Goal: Task Accomplishment & Management: Manage account settings

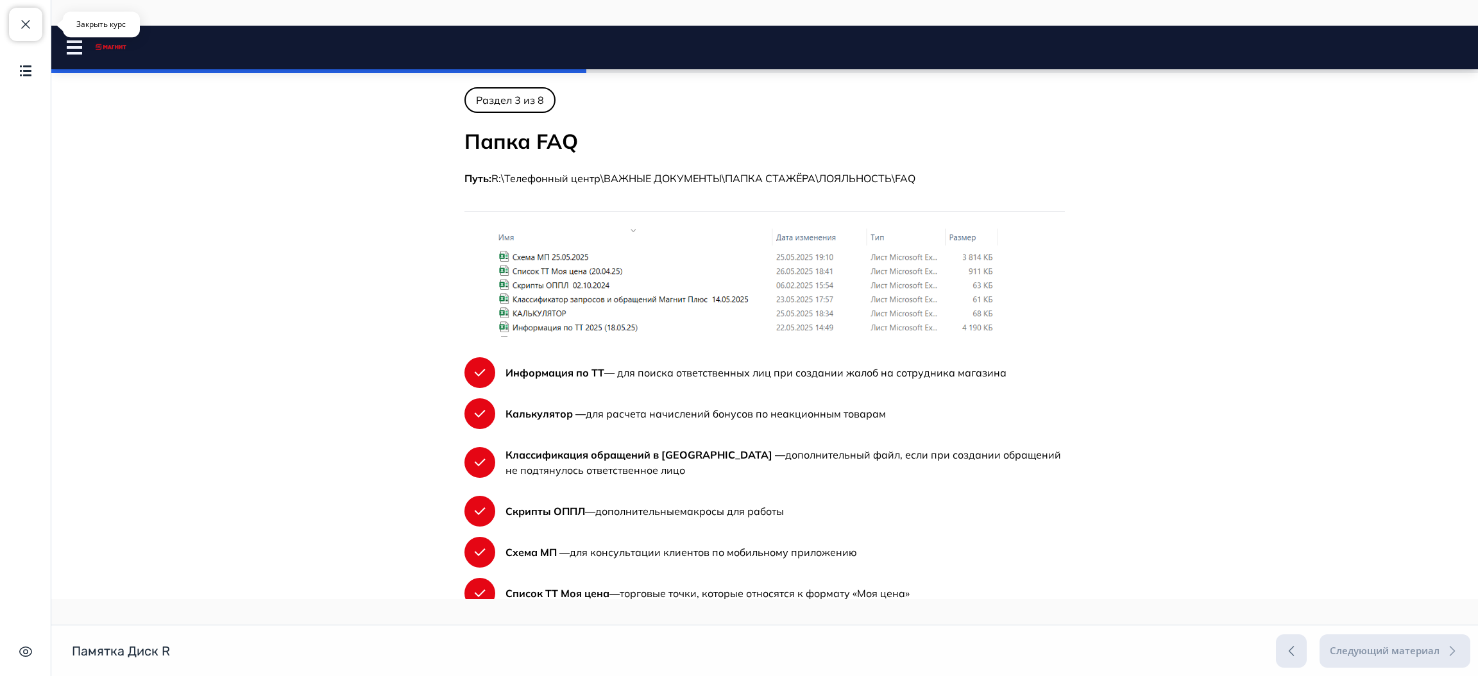
click at [29, 28] on span "button" at bounding box center [25, 24] width 15 height 15
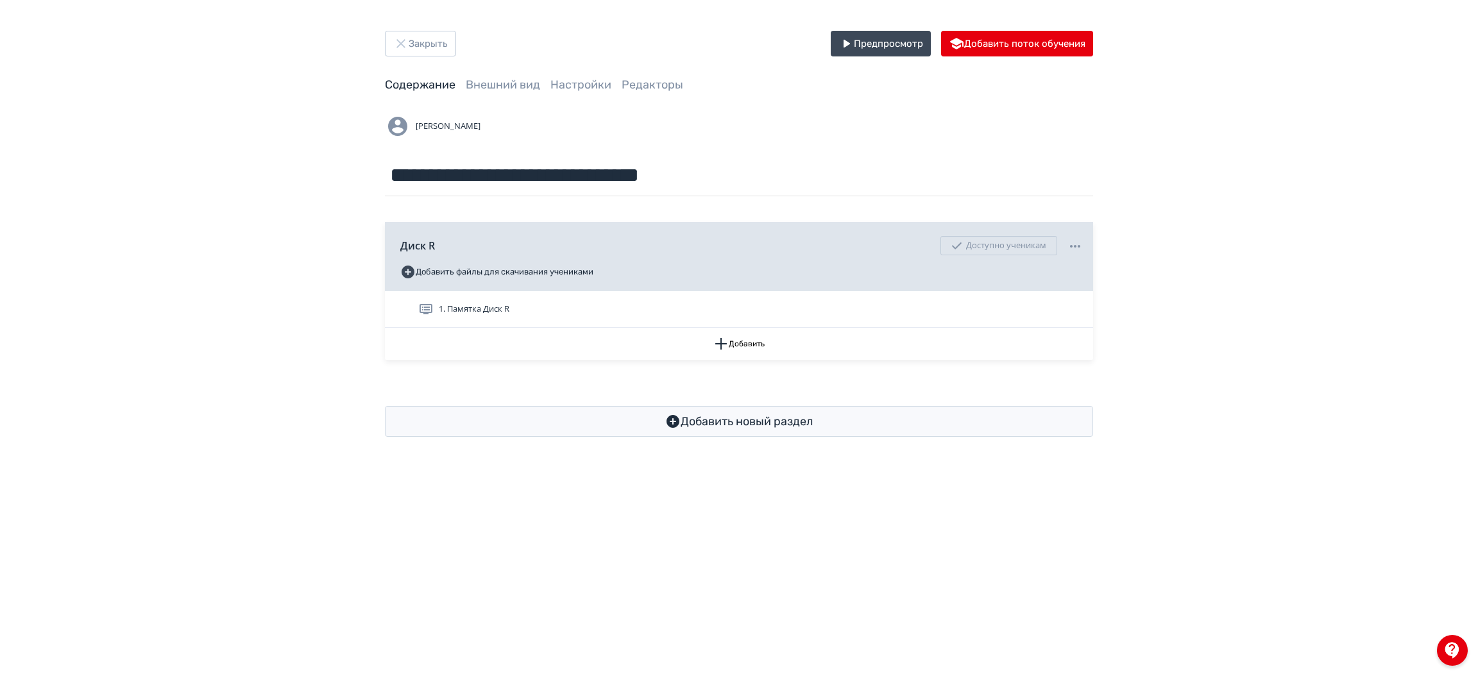
click at [414, 60] on div "**********" at bounding box center [739, 234] width 770 height 406
click at [421, 42] on button "Закрыть" at bounding box center [420, 44] width 71 height 26
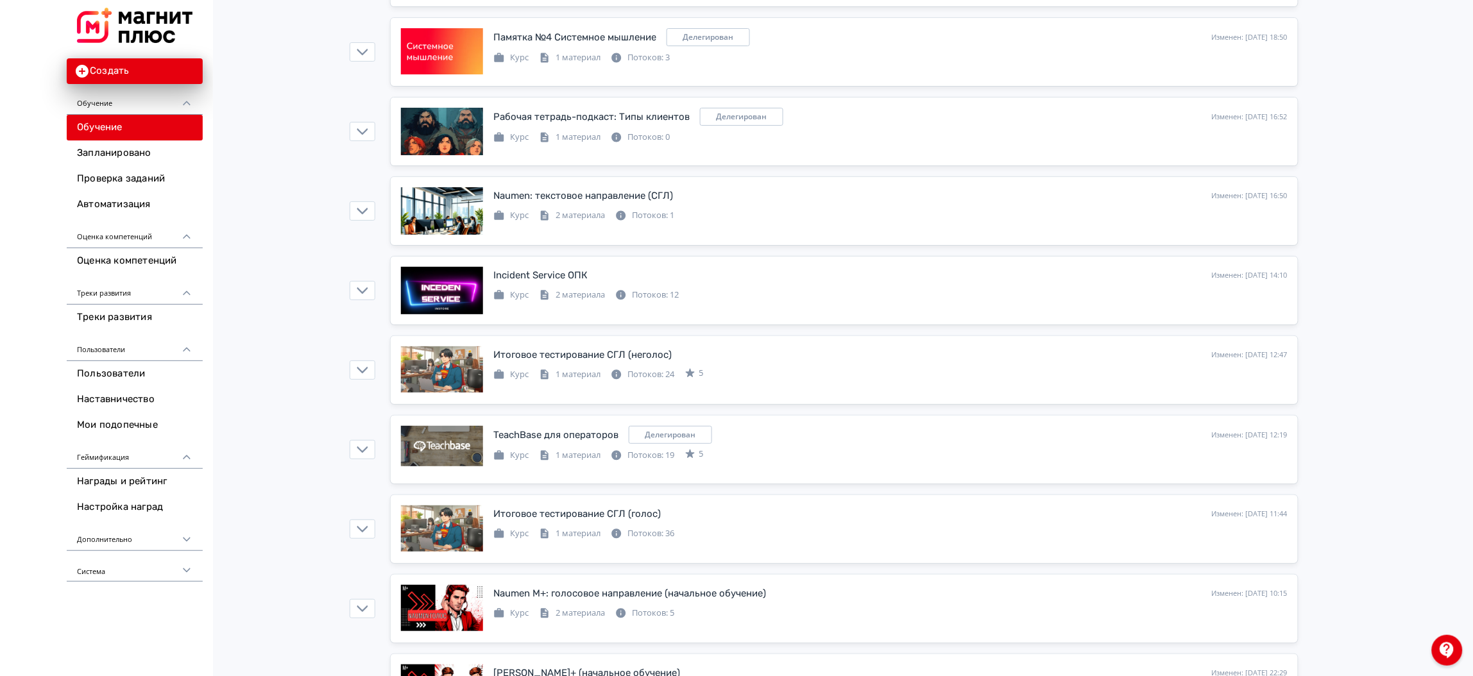
scroll to position [1845, 0]
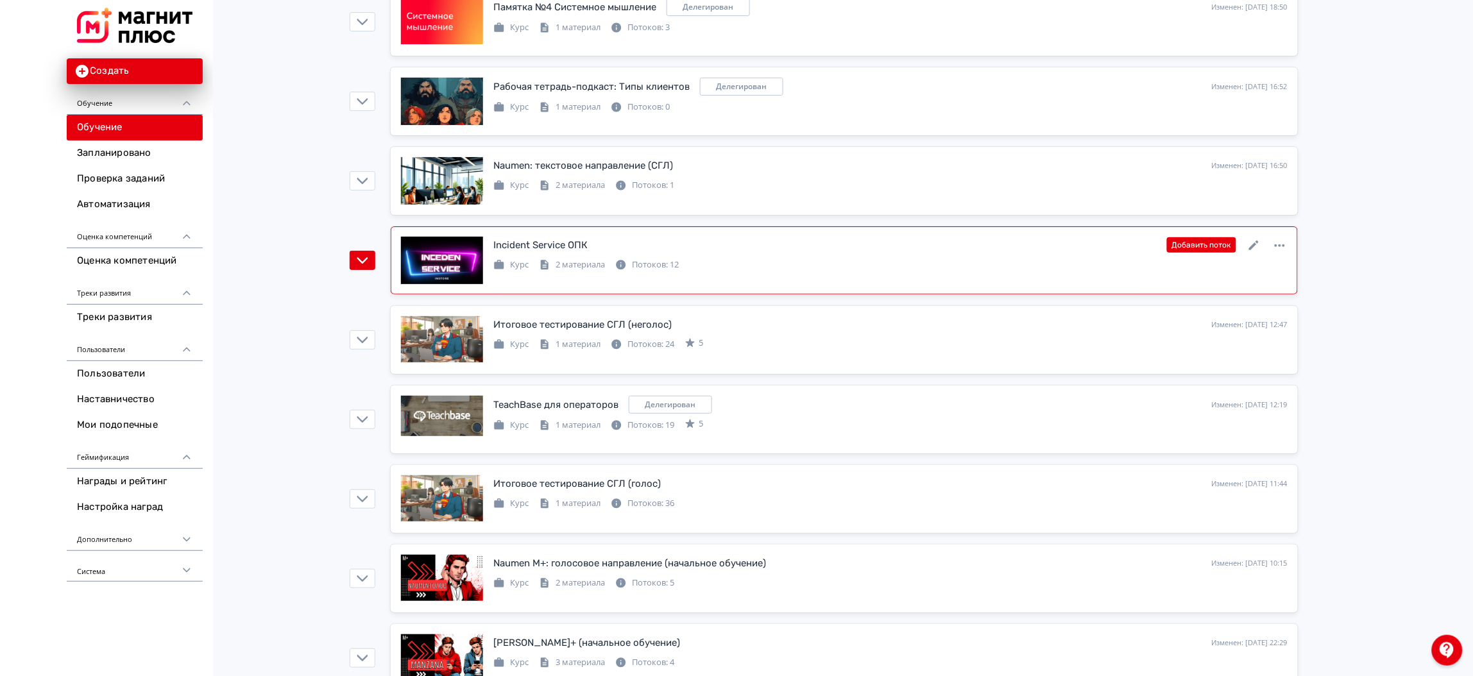
click at [843, 280] on div "Incident Service ОПК Изменен: [DATE] 14:10 Добавить поток Курс 2 материала Пото…" at bounding box center [844, 260] width 886 height 47
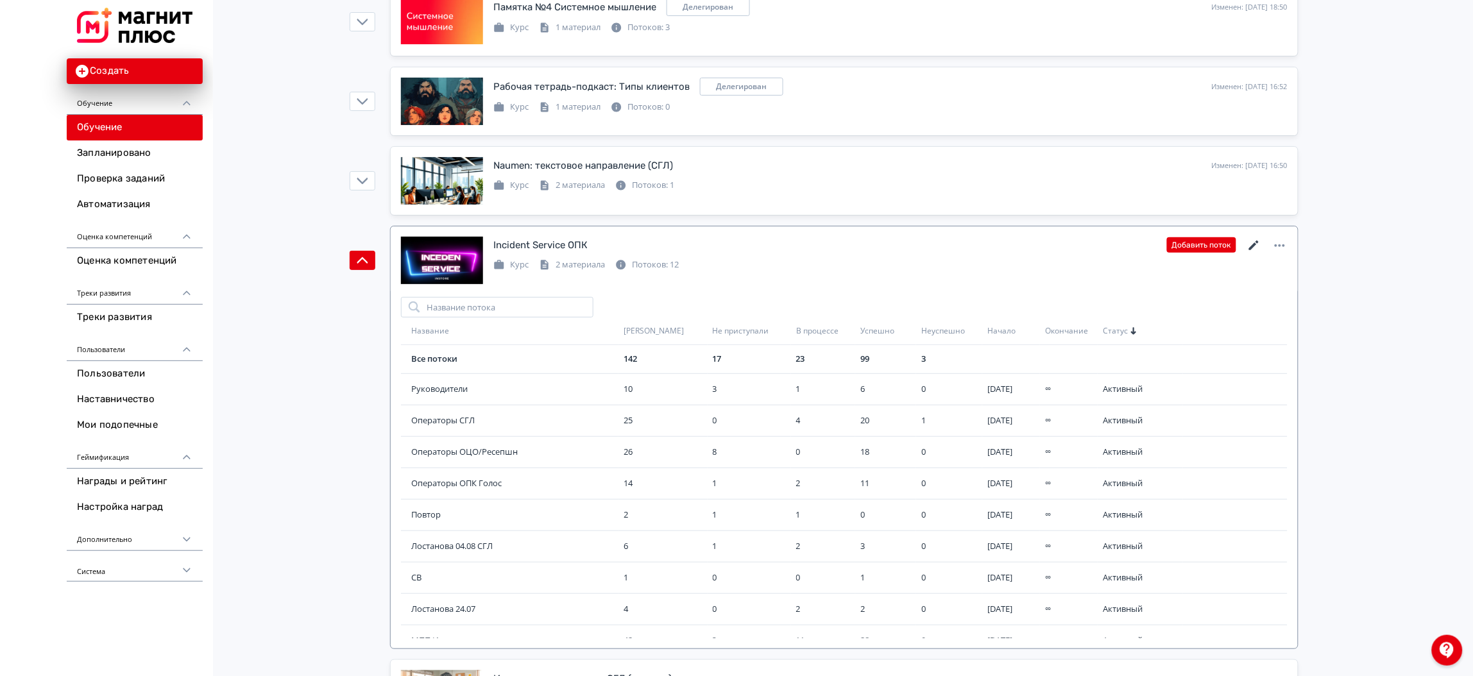
click at [1249, 251] on icon at bounding box center [1253, 245] width 15 height 15
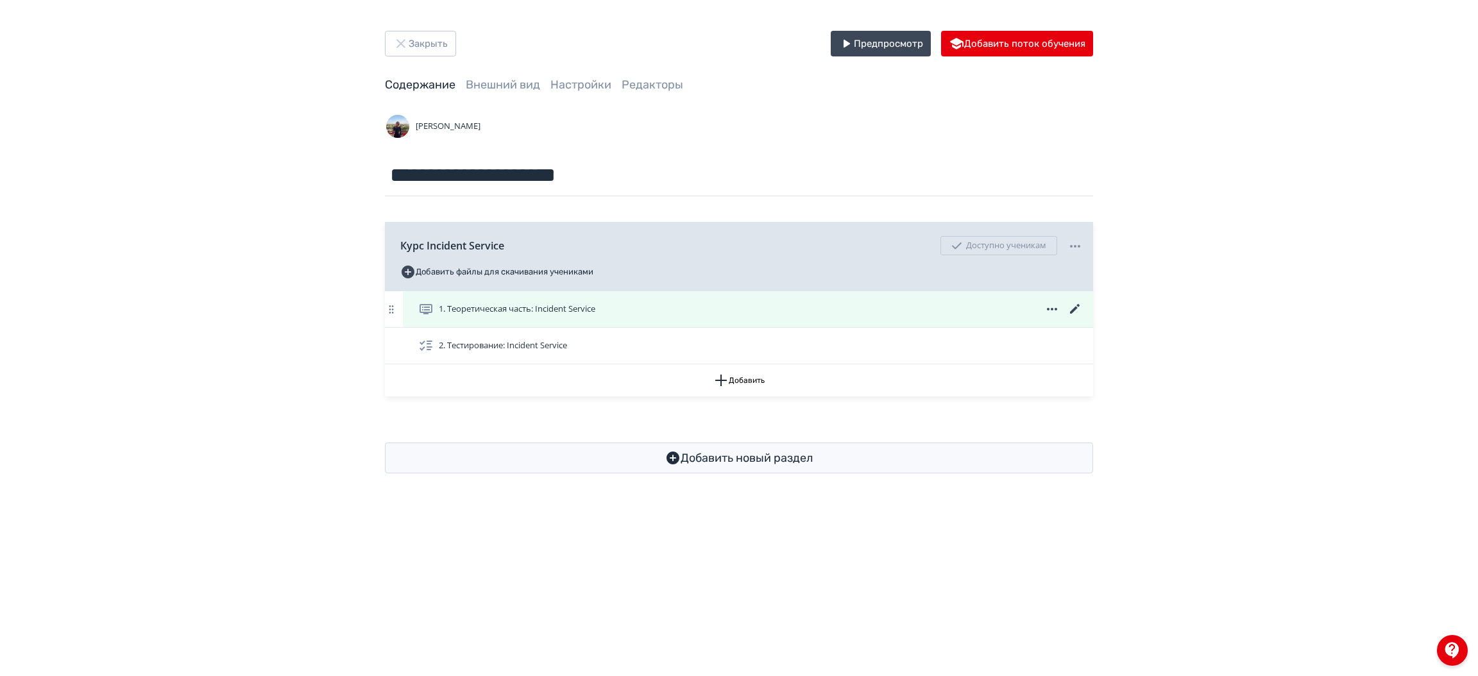
click at [770, 319] on div "1. Теоретическая часть: Incident Service" at bounding box center [748, 309] width 690 height 36
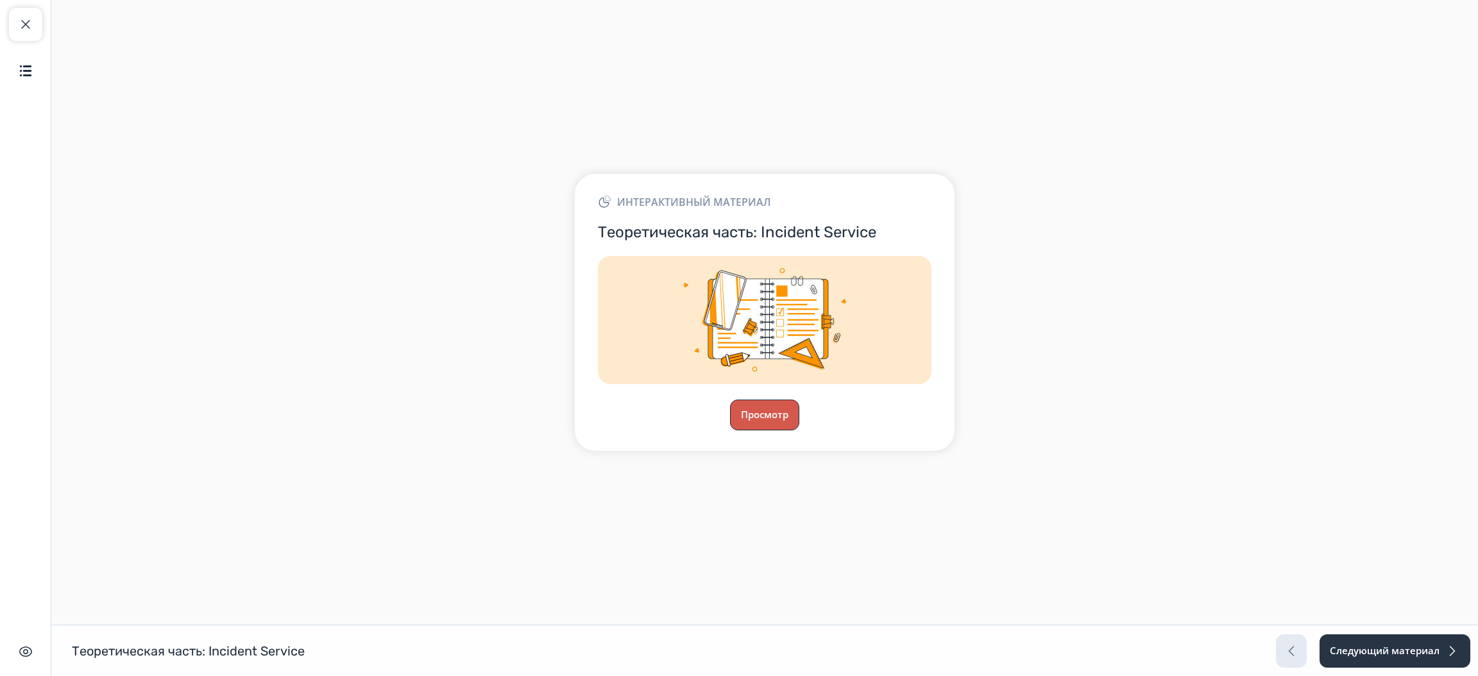
click at [766, 421] on button "Просмотр" at bounding box center [764, 415] width 69 height 31
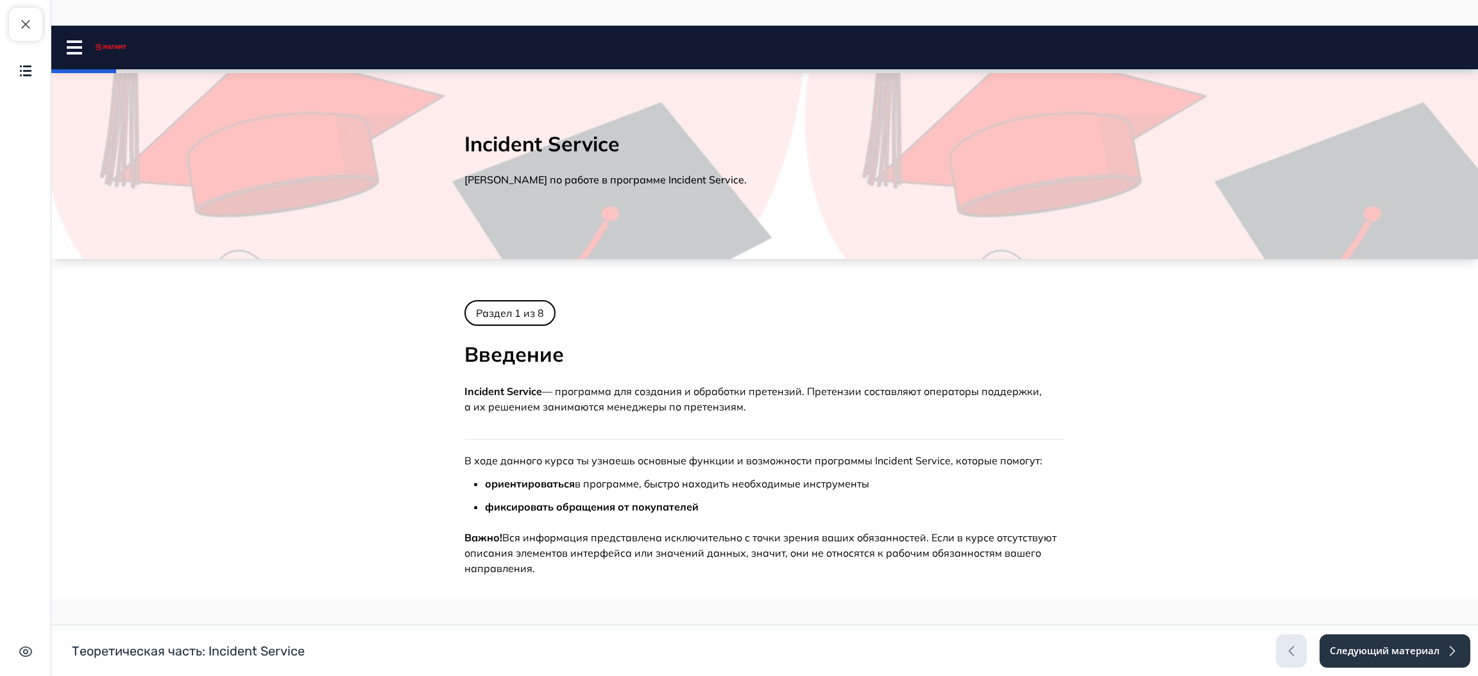
click at [69, 48] on rect at bounding box center [74, 47] width 15 height 3
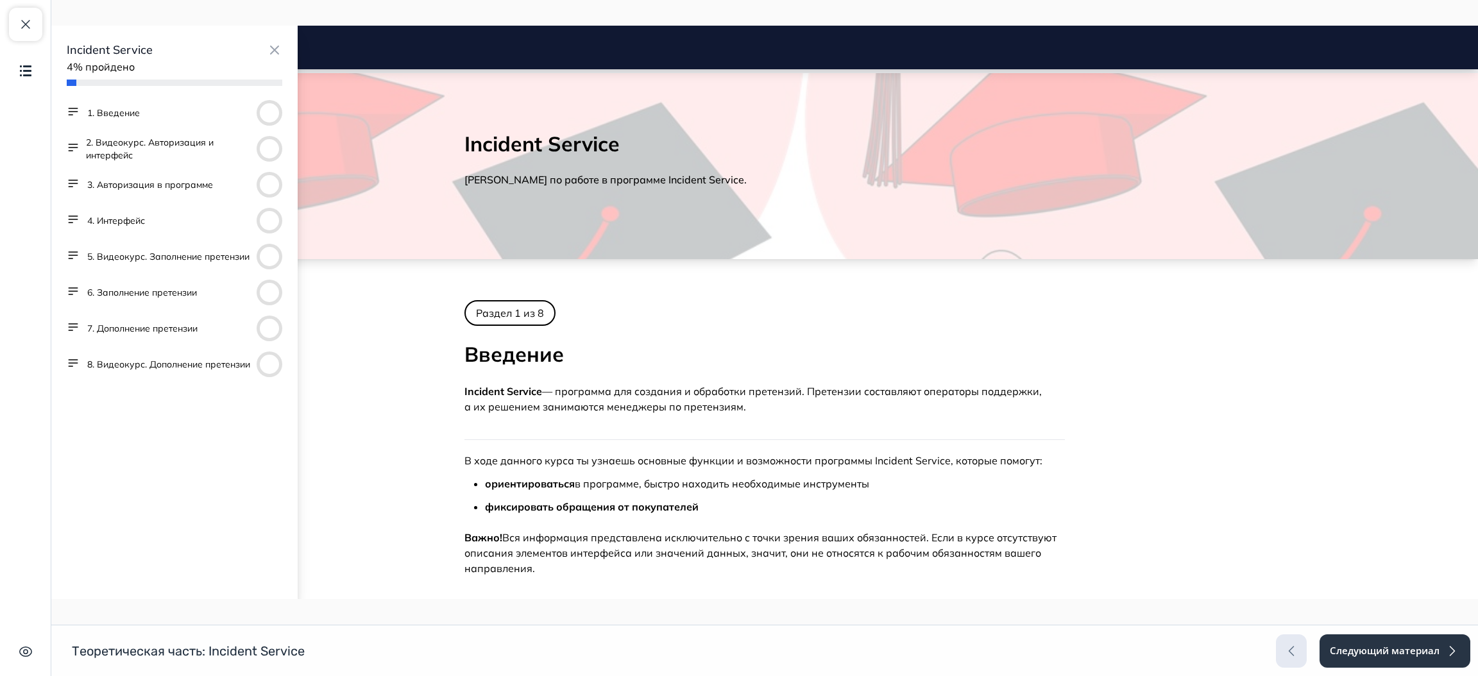
click at [120, 369] on button "8. Видеокурс. Дополнение претензии" at bounding box center [168, 364] width 163 height 13
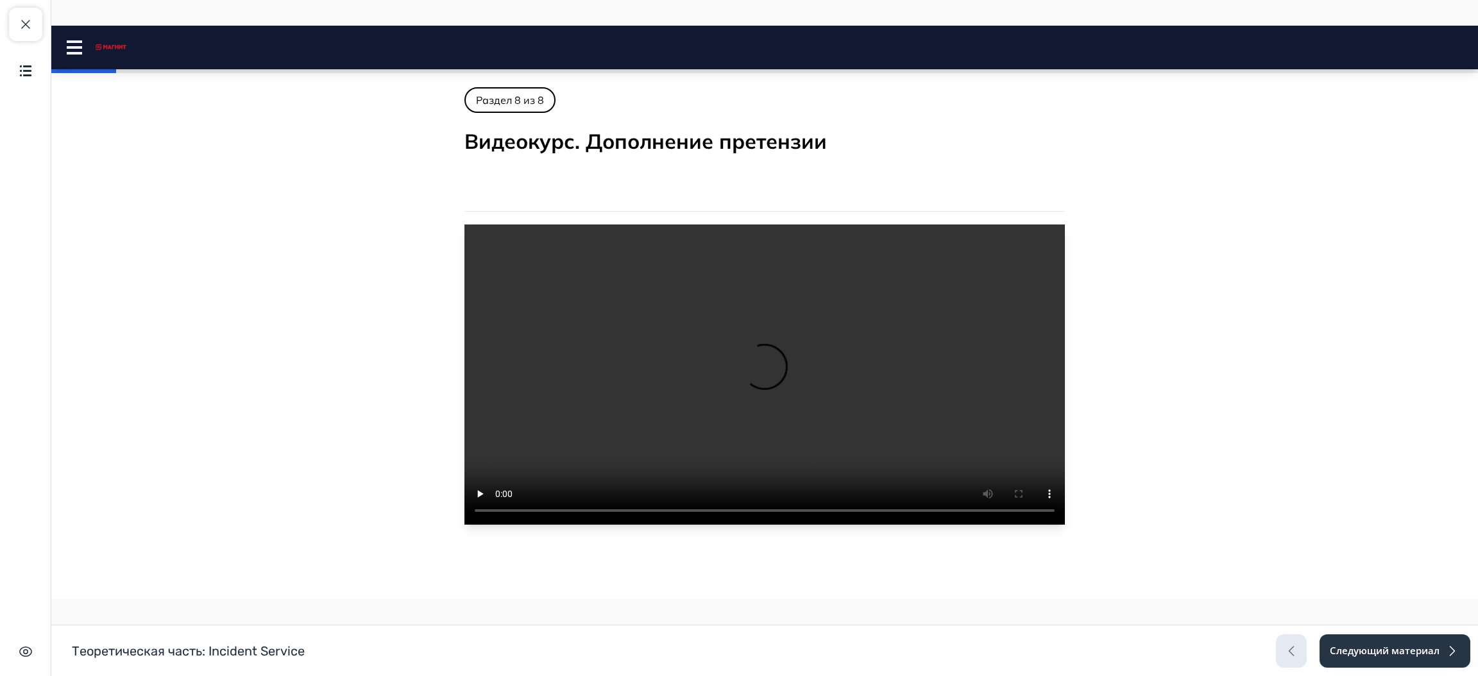
click at [71, 59] on nav "Incident Service Close panel" at bounding box center [764, 48] width 1426 height 44
click at [71, 56] on button at bounding box center [74, 47] width 15 height 21
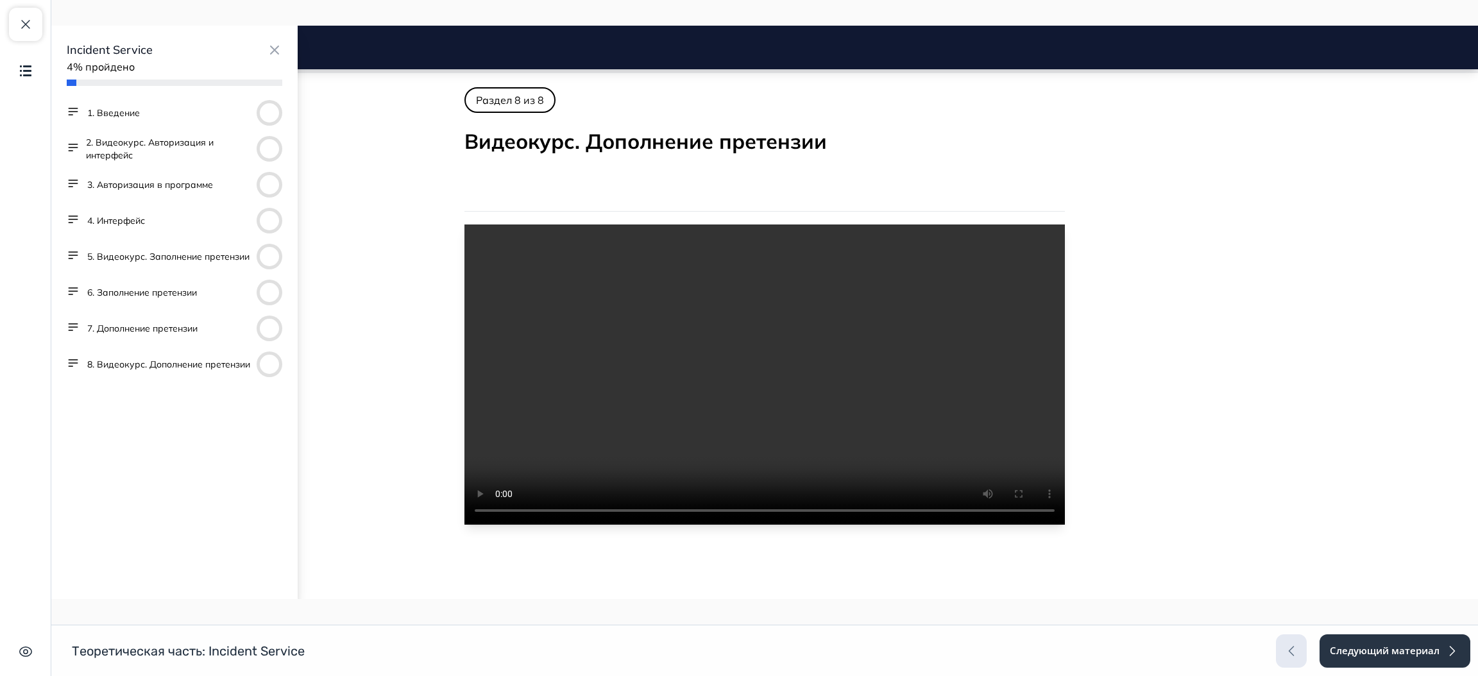
click at [158, 150] on button "2. Видеокурс. Авторизация и интерфейс" at bounding box center [168, 149] width 165 height 26
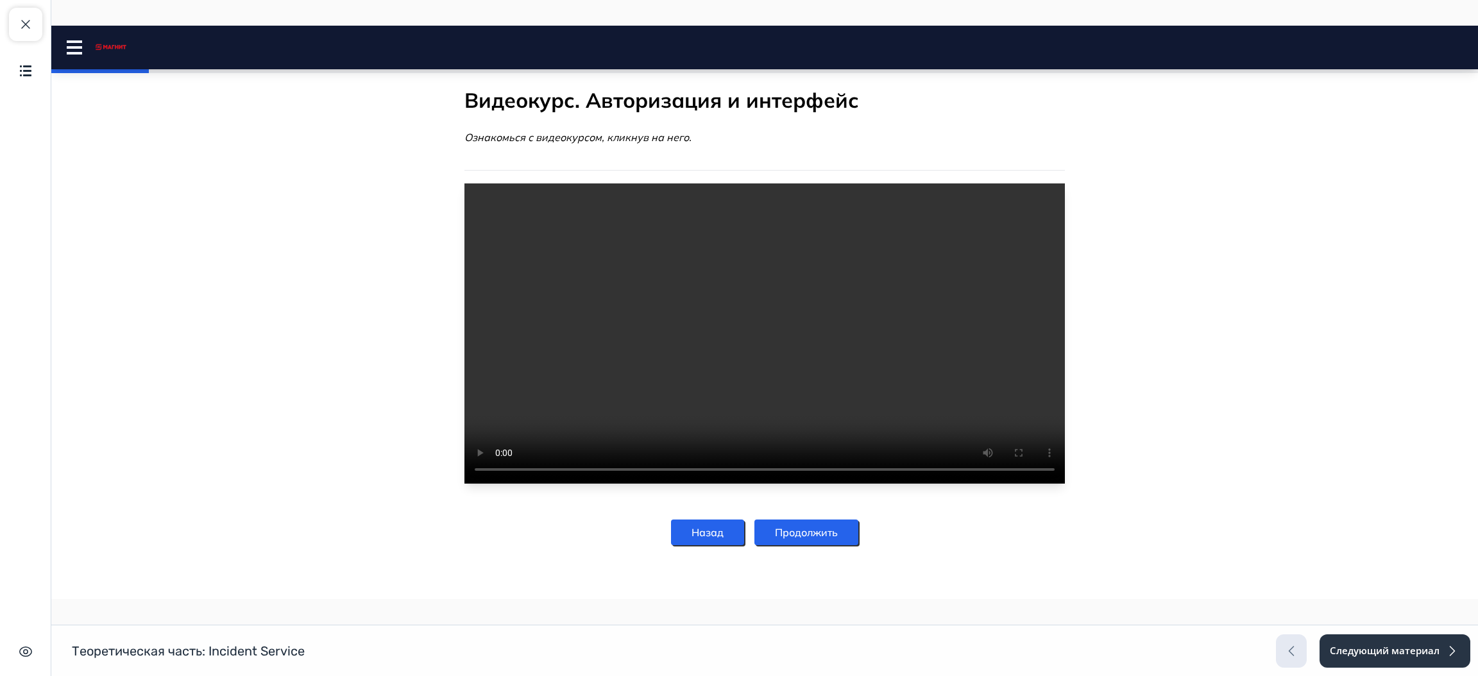
click at [808, 407] on video at bounding box center [764, 333] width 600 height 300
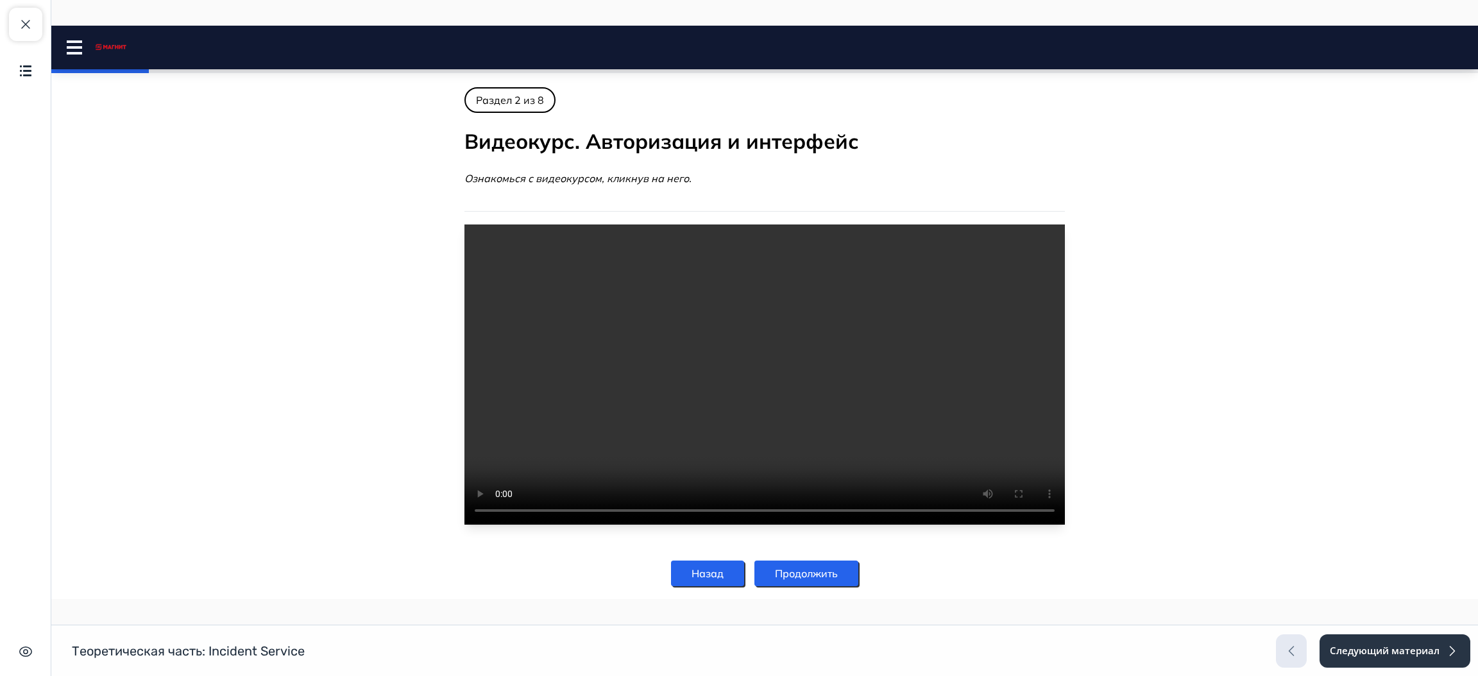
click at [69, 42] on rect at bounding box center [74, 41] width 15 height 3
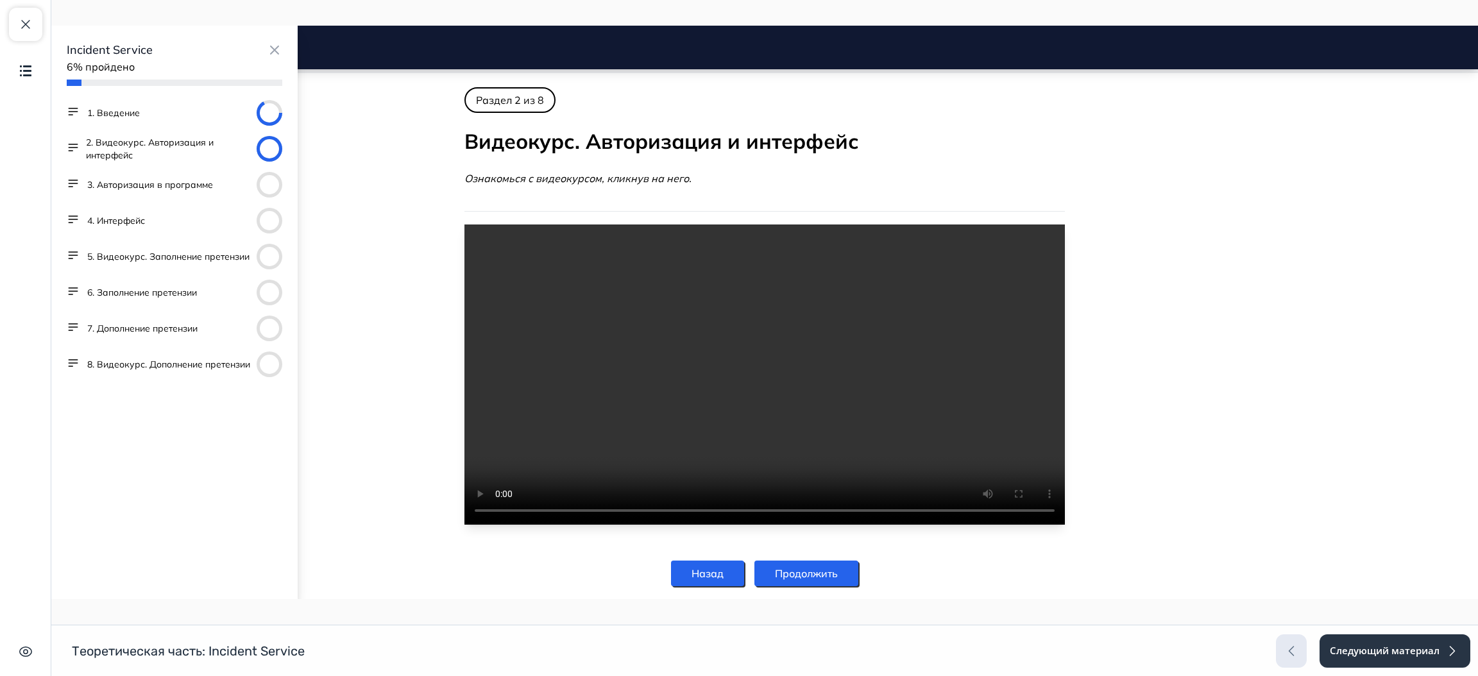
click at [115, 255] on button "5. Видеокурс. Заполнение претензии" at bounding box center [168, 256] width 162 height 13
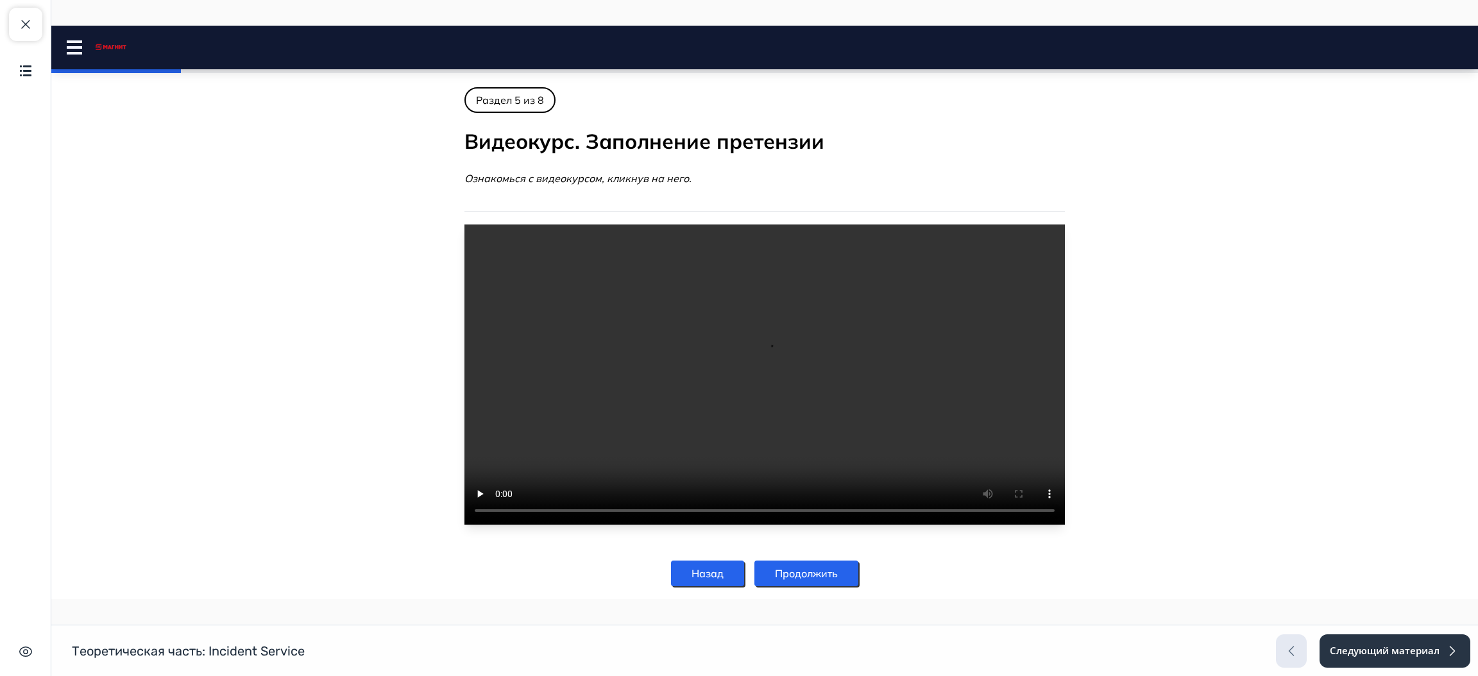
scroll to position [41, 0]
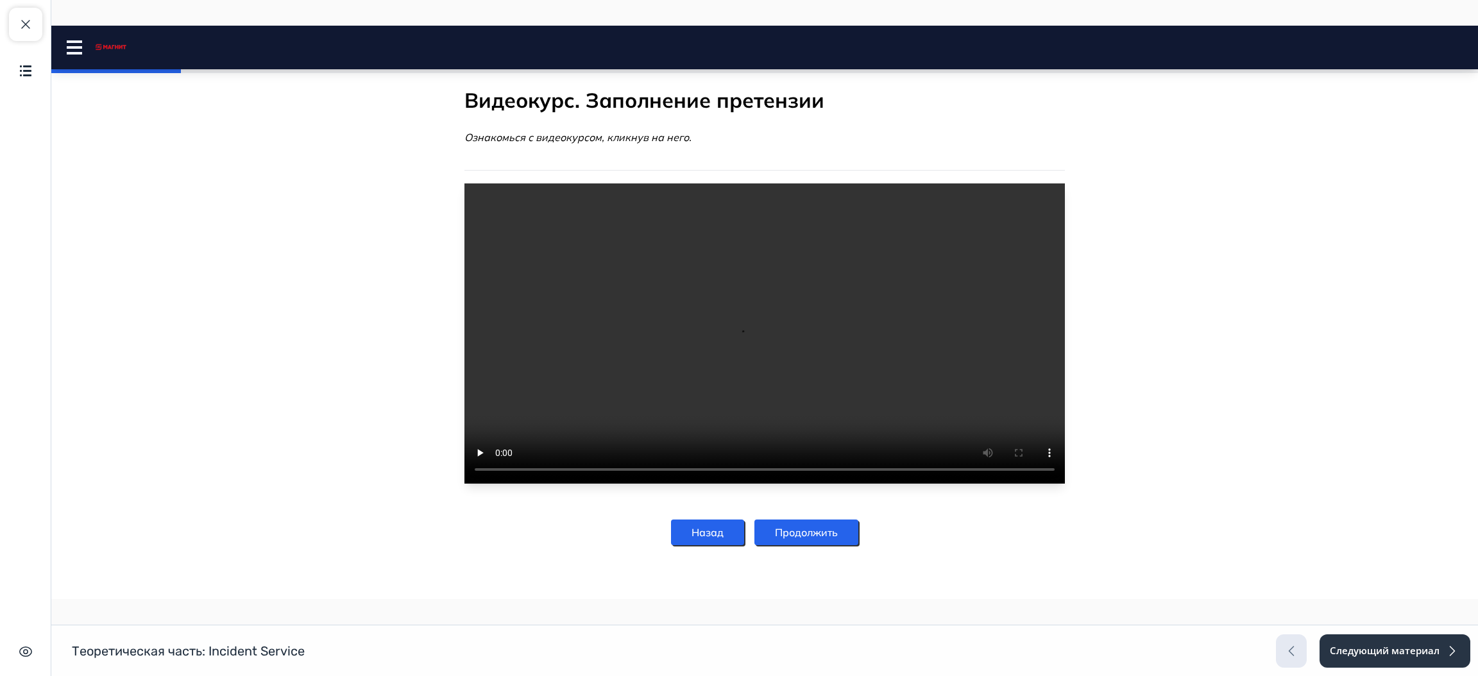
click at [75, 42] on rect at bounding box center [74, 41] width 15 height 3
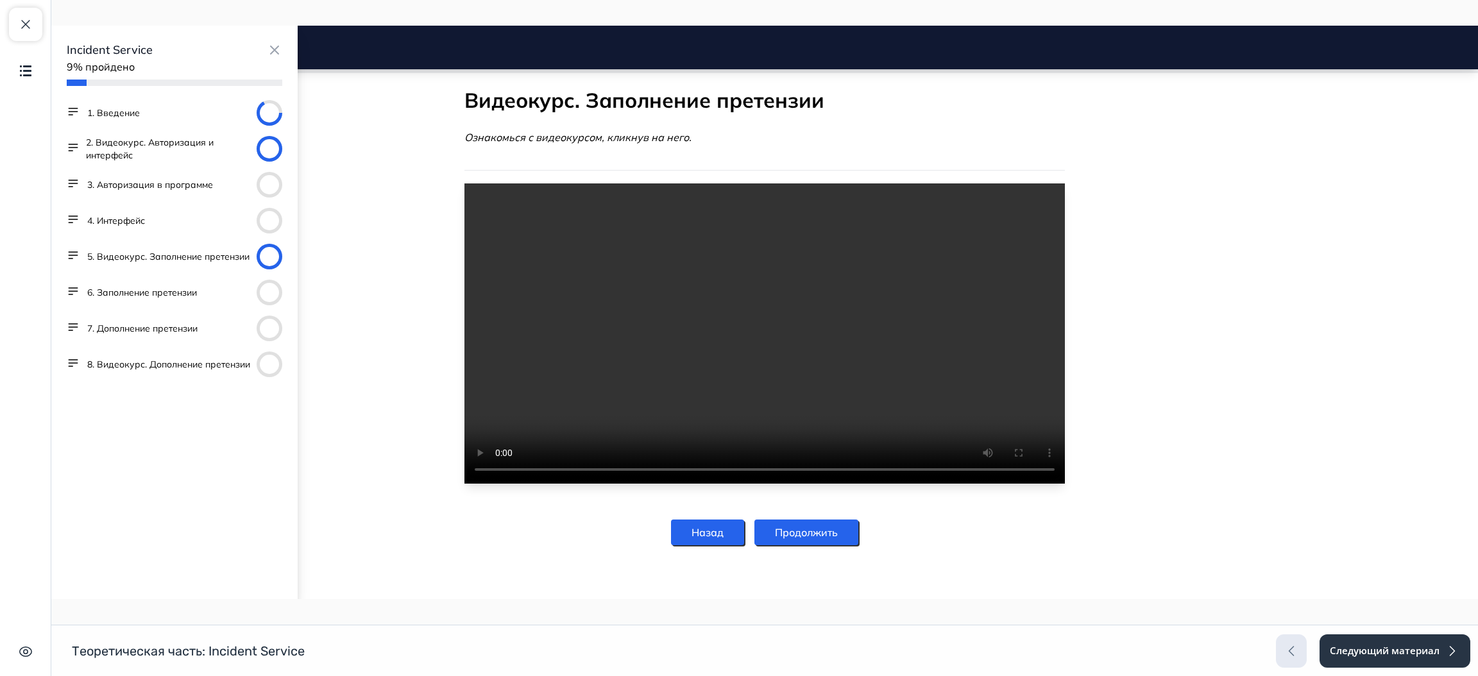
click at [725, 353] on video at bounding box center [764, 333] width 600 height 300
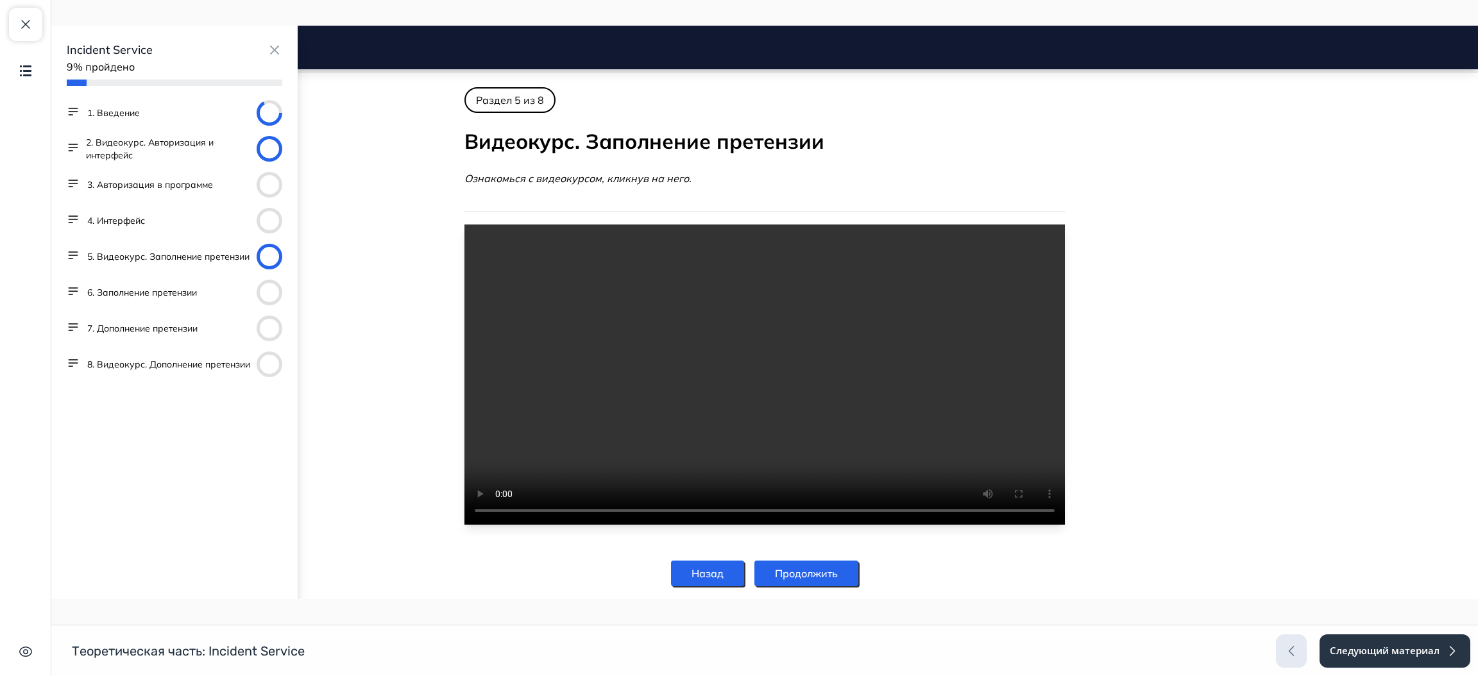
click at [140, 360] on button "8. Видеокурс. Дополнение претензии" at bounding box center [168, 364] width 163 height 13
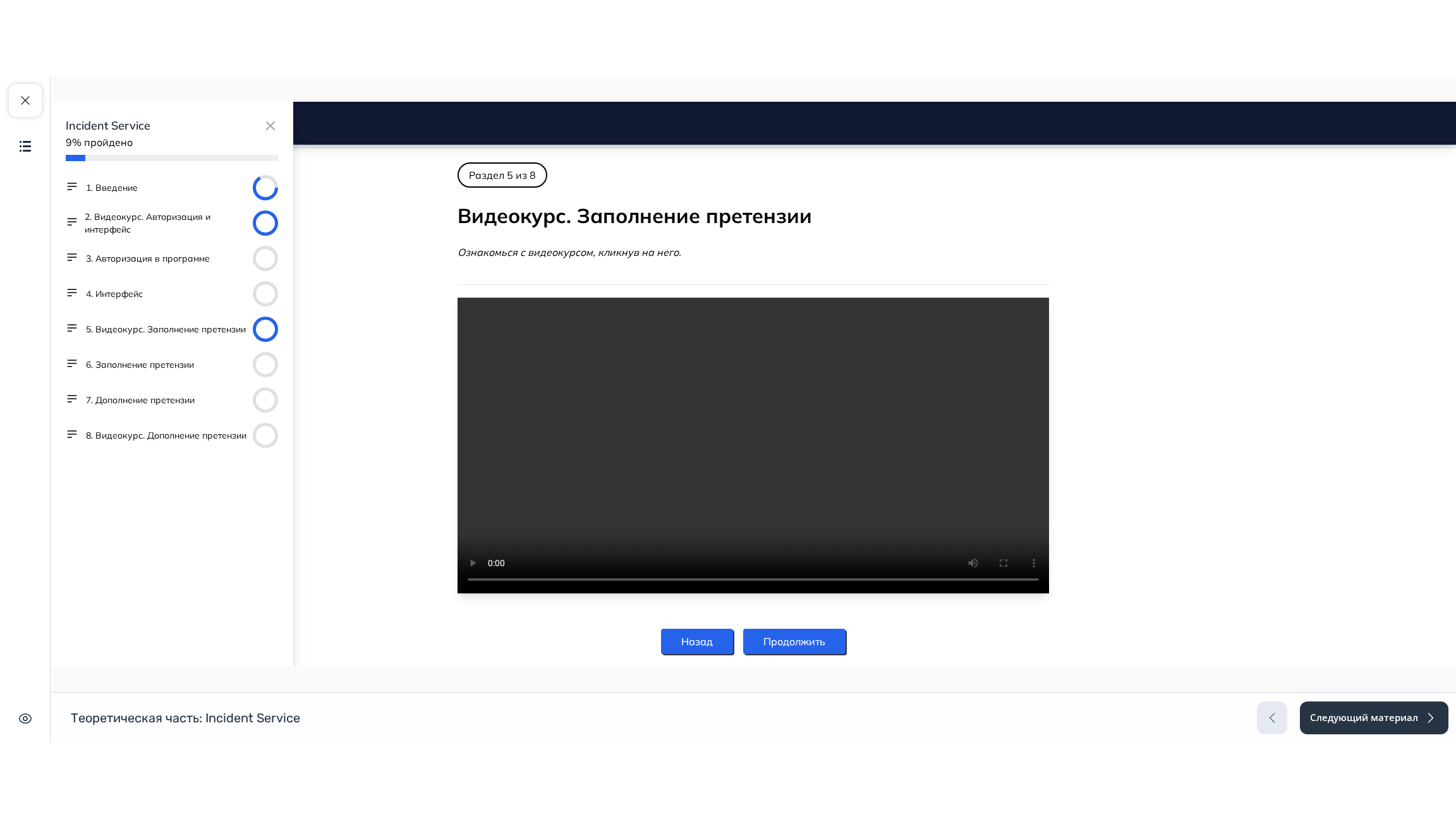
scroll to position [22, 0]
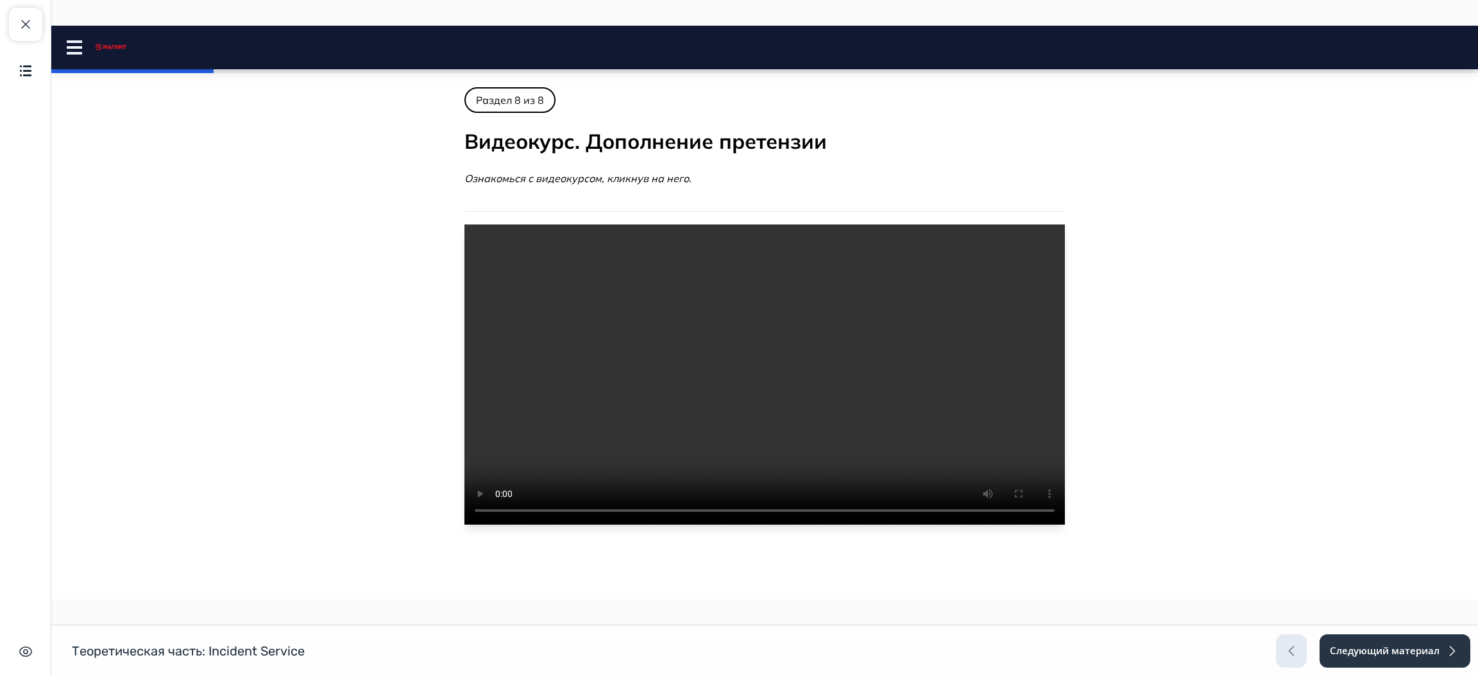
click at [794, 379] on video at bounding box center [764, 374] width 600 height 300
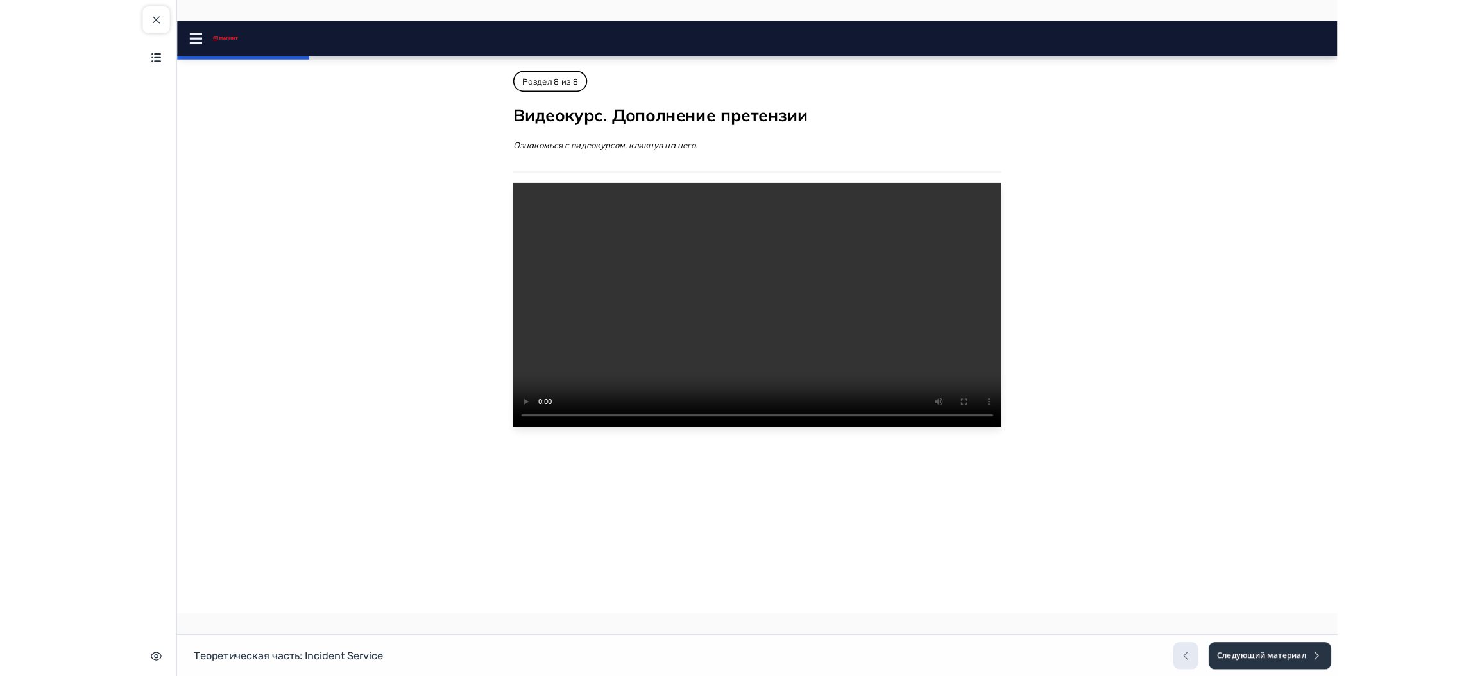
scroll to position [0, 0]
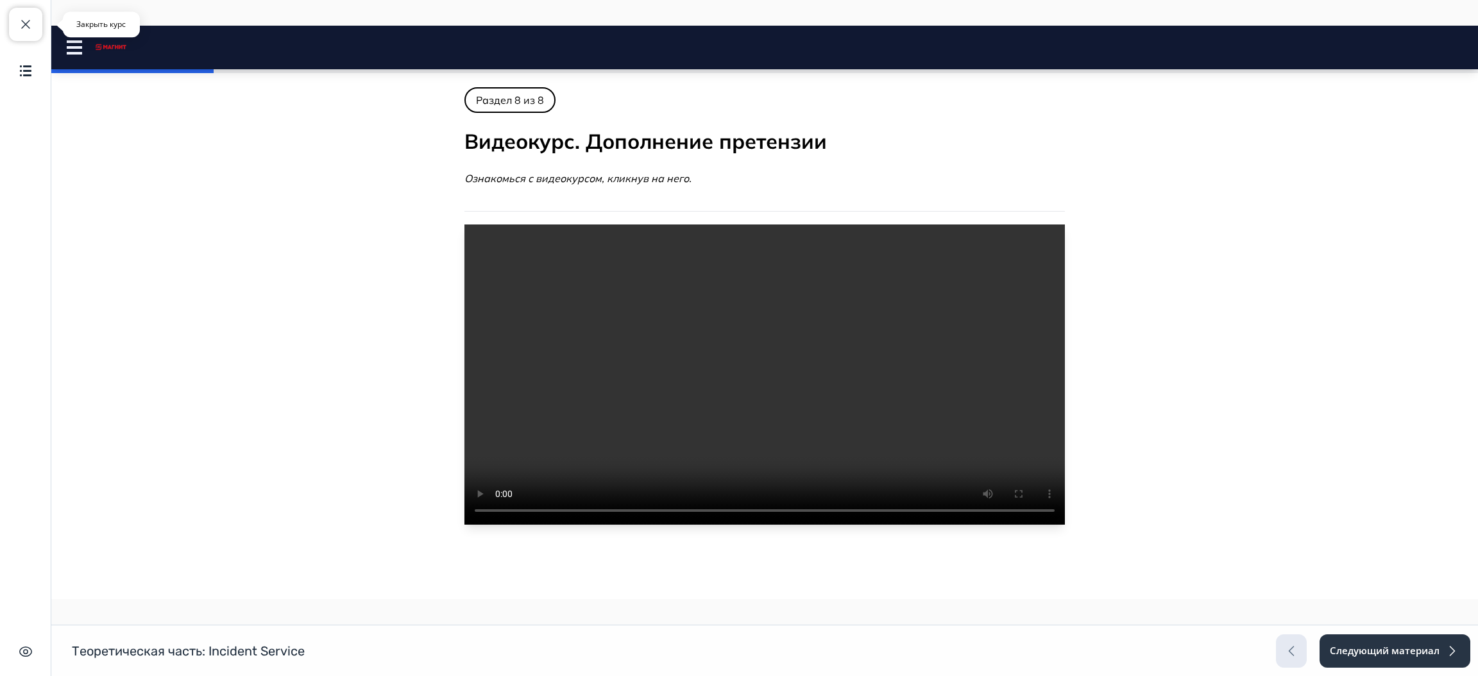
click at [33, 15] on button "Закрыть курс" at bounding box center [25, 24] width 33 height 33
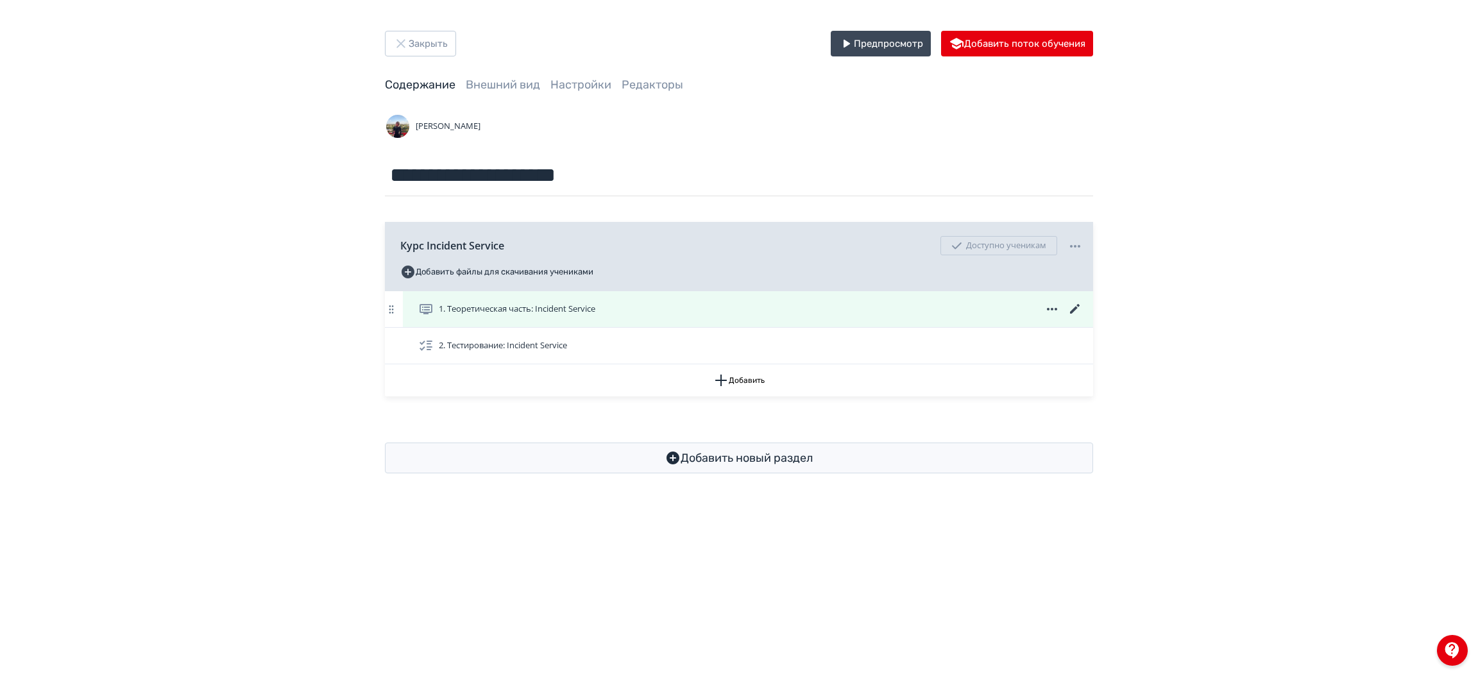
click at [1070, 310] on icon at bounding box center [1074, 308] width 15 height 15
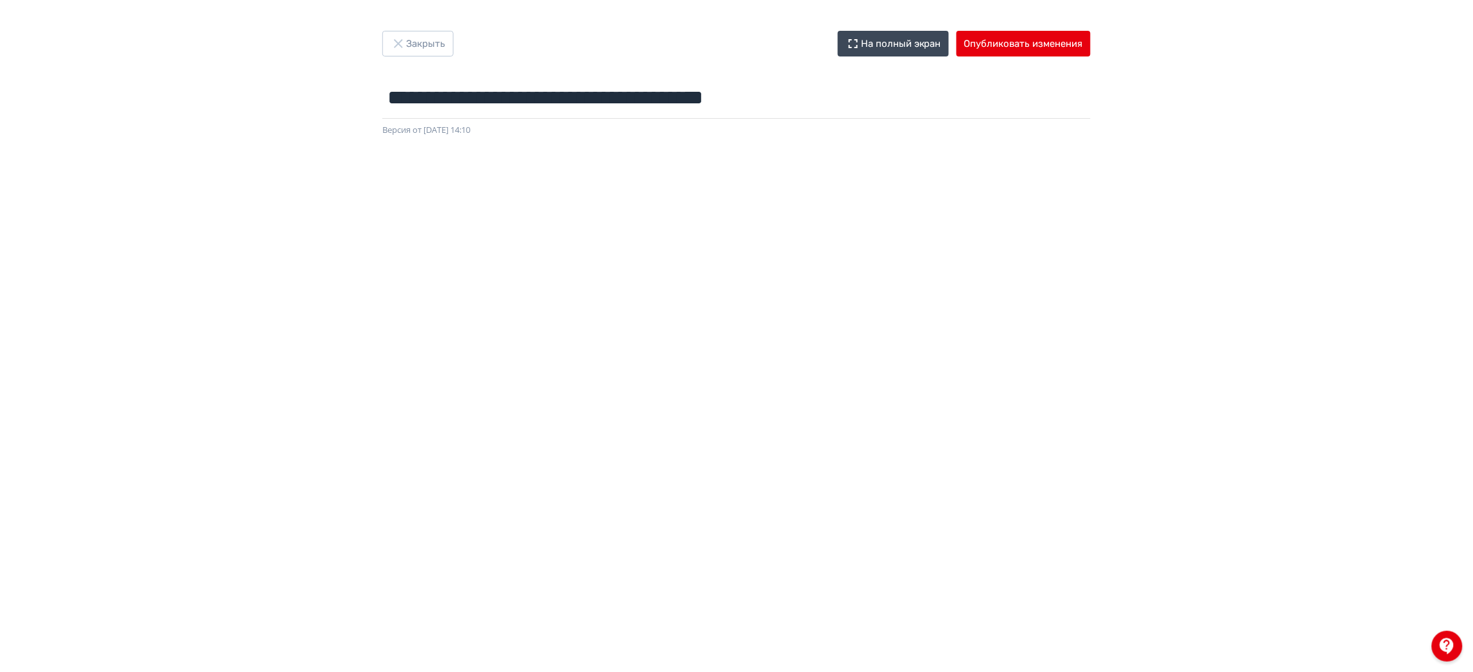
click at [363, 142] on div at bounding box center [736, 425] width 1473 height 577
click at [1056, 38] on button "Опубликовать изменения" at bounding box center [1023, 44] width 134 height 26
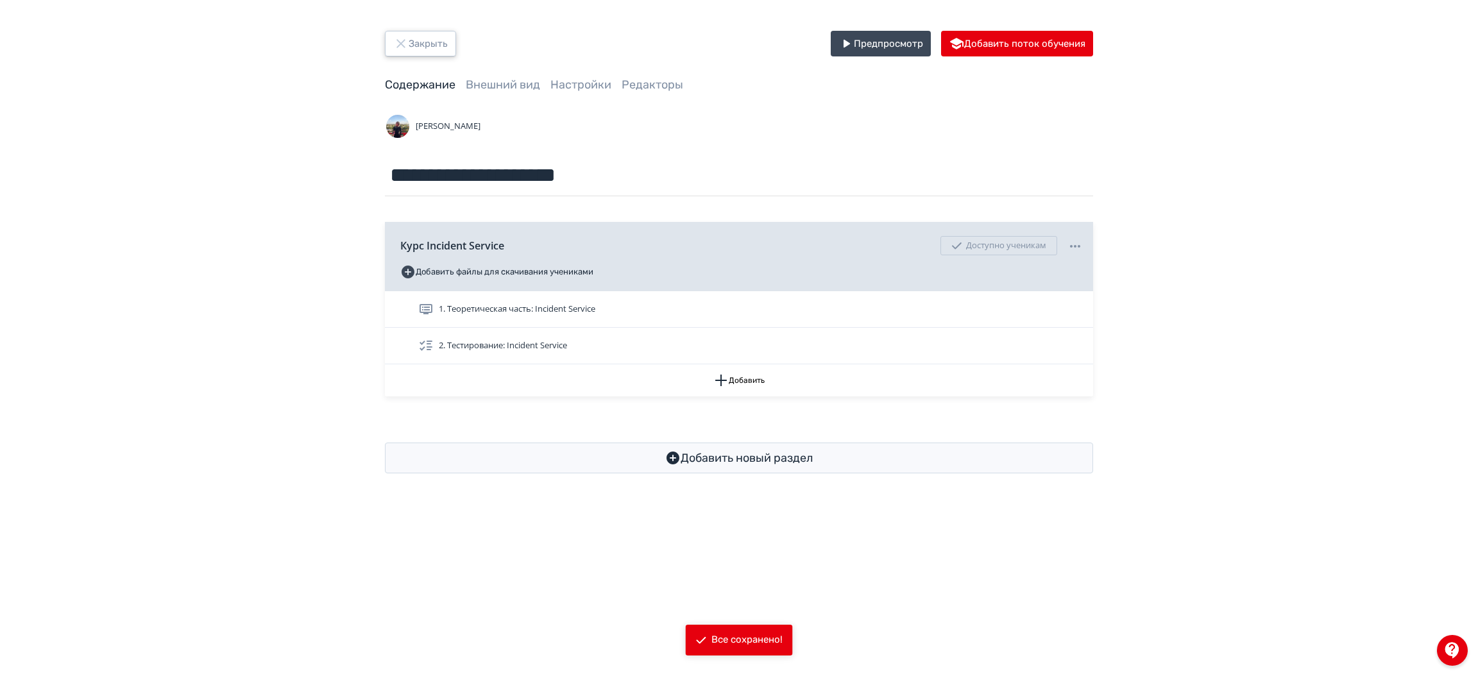
click at [423, 36] on button "Закрыть" at bounding box center [420, 44] width 71 height 26
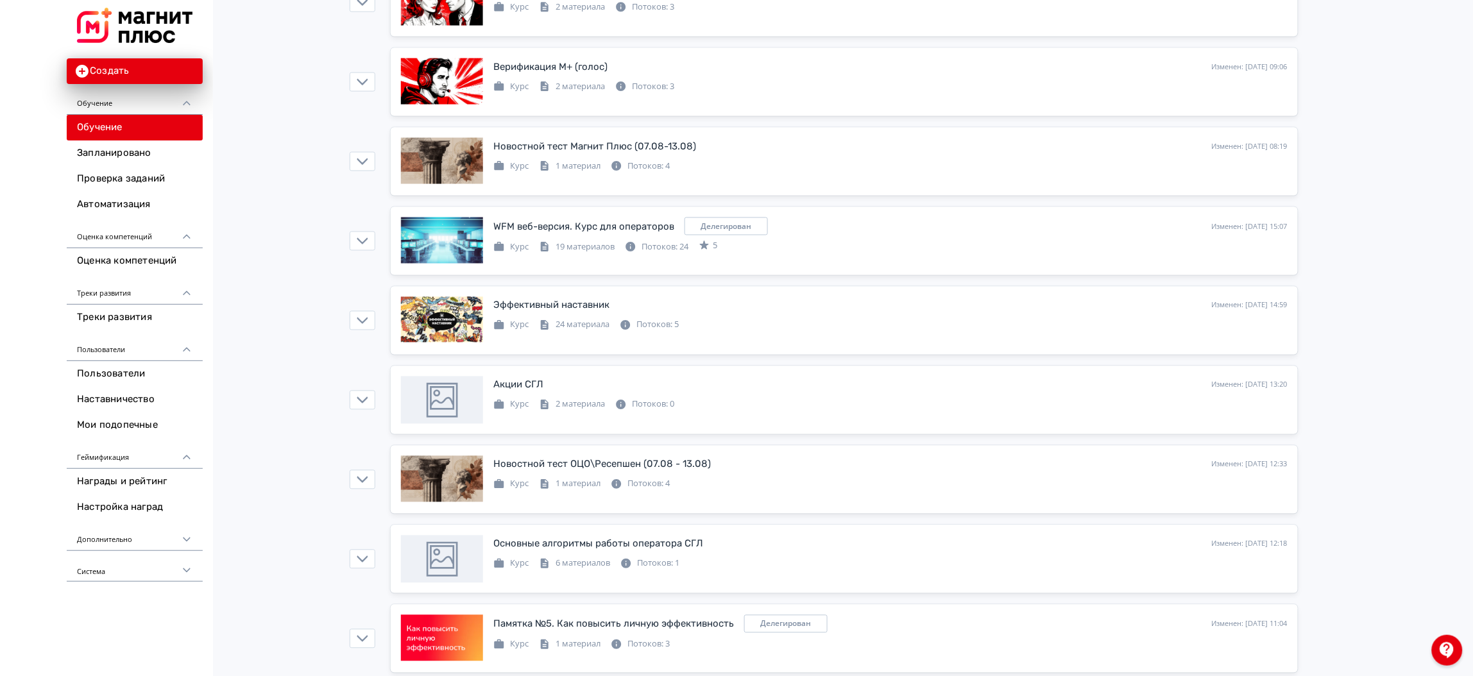
scroll to position [770, 0]
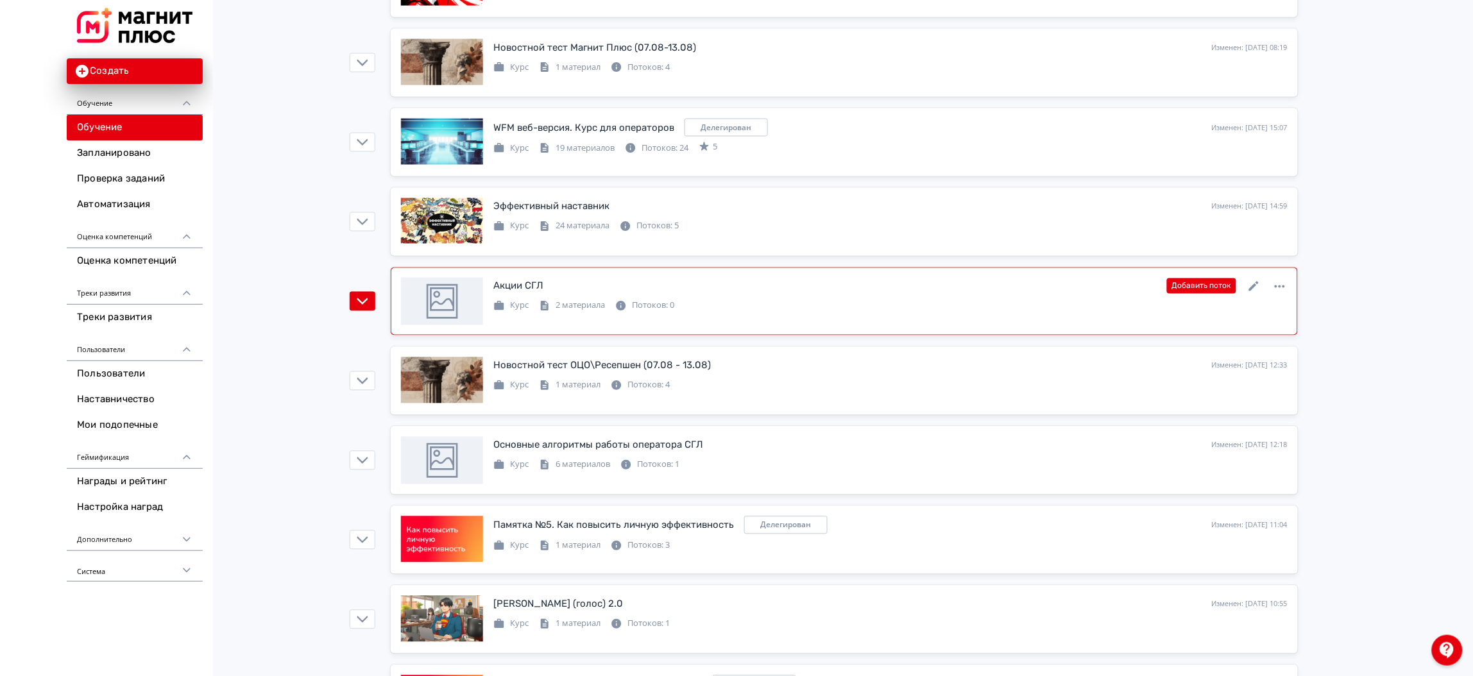
click at [1069, 335] on link "Акции СГЛ Изменен: [DATE] 13:20 Добавить поток Курс 2 материала Потоков: 0" at bounding box center [844, 301] width 907 height 68
click at [999, 307] on div "Курс 2 материала Потоков: 0" at bounding box center [890, 304] width 794 height 15
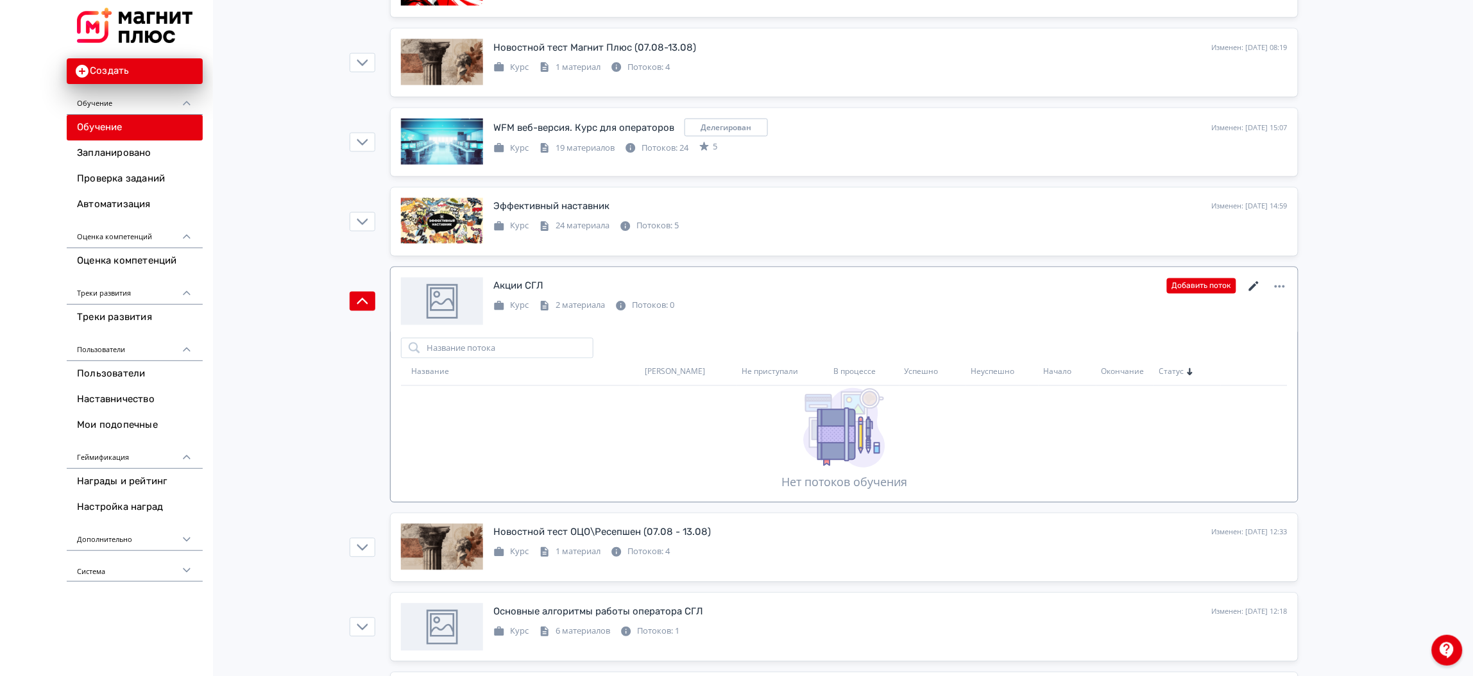
click at [1252, 290] on icon at bounding box center [1254, 287] width 10 height 10
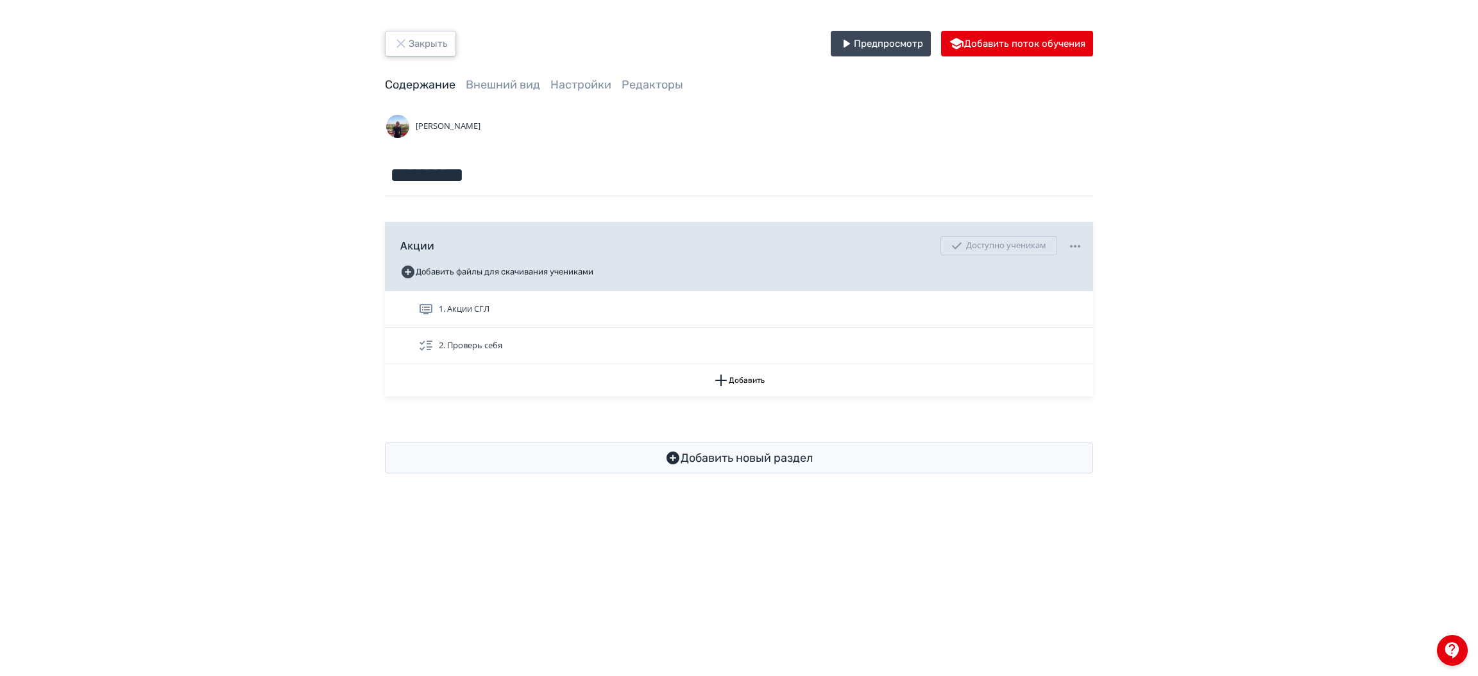
click at [424, 44] on button "Закрыть" at bounding box center [420, 44] width 71 height 26
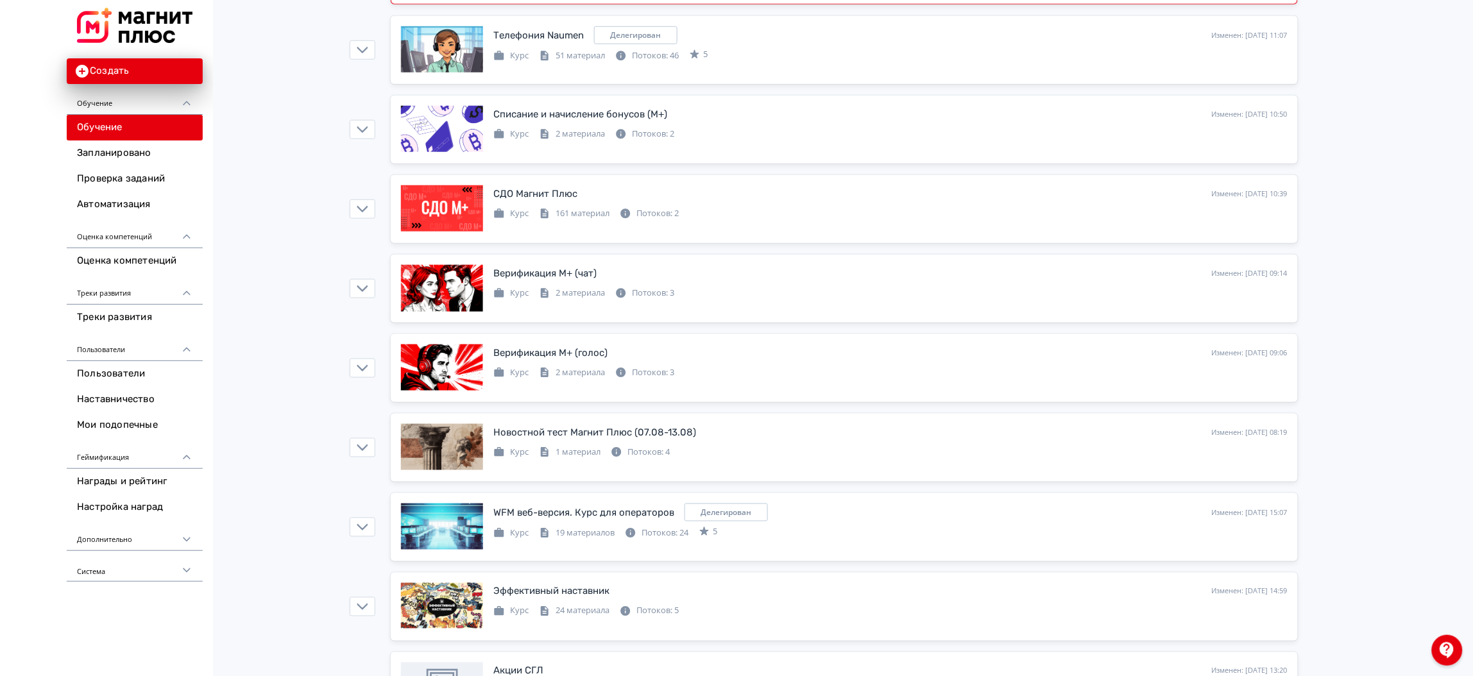
scroll to position [673, 0]
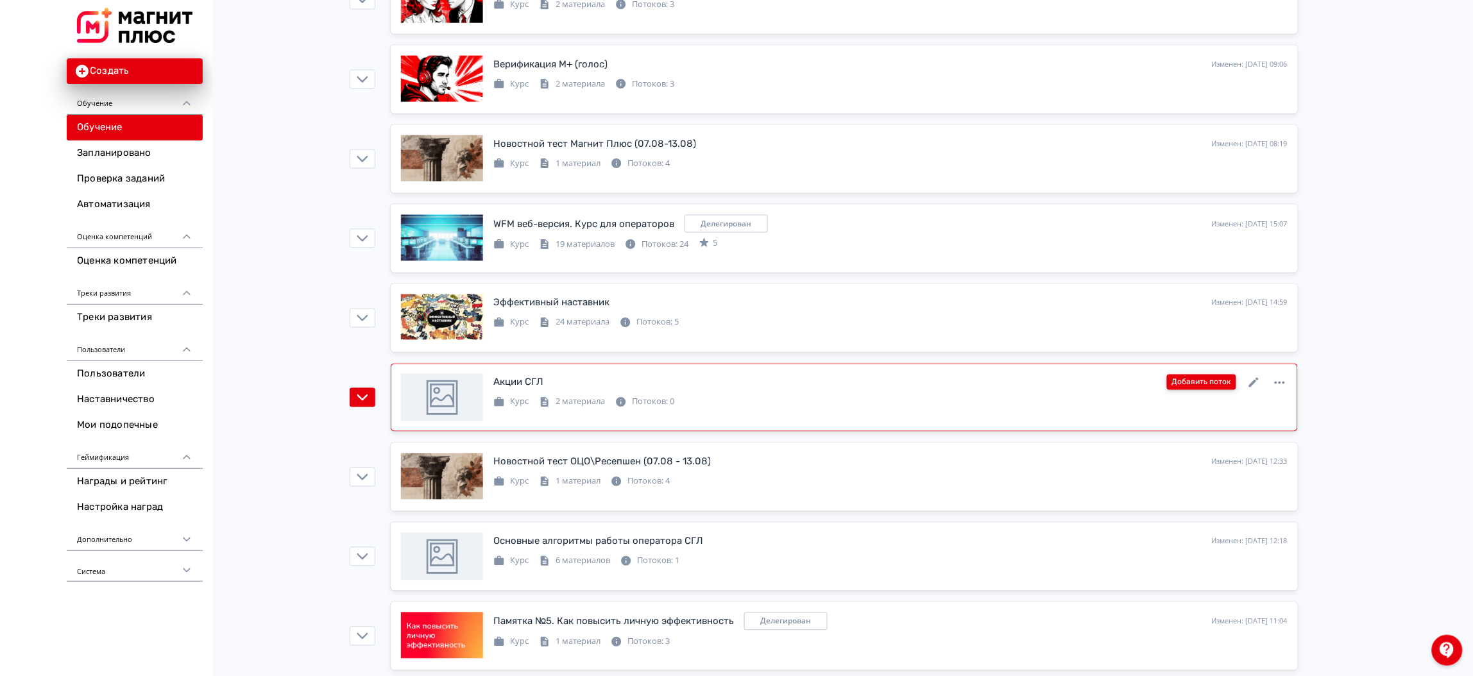
click at [1203, 387] on button "Добавить поток" at bounding box center [1201, 382] width 69 height 15
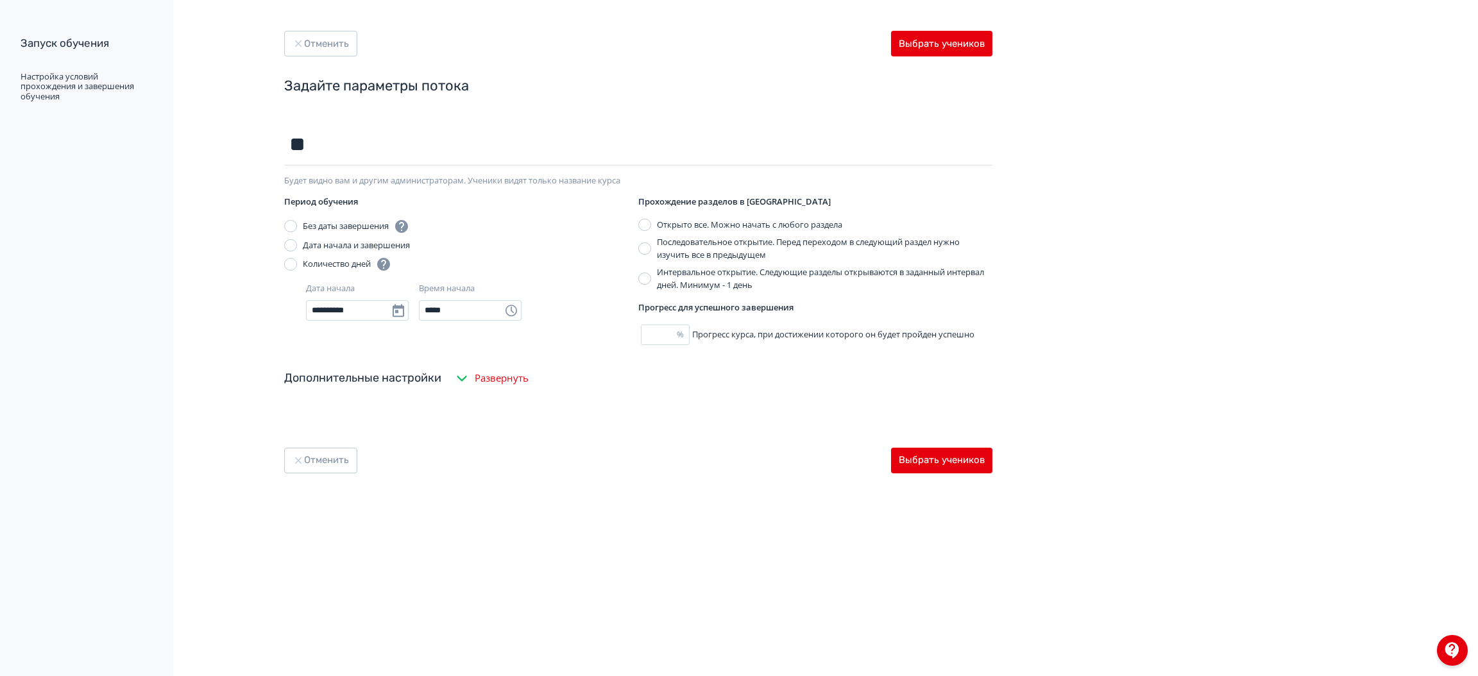
type input "*"
type input "**"
click at [958, 453] on button "Выбрать учеников" at bounding box center [941, 461] width 101 height 26
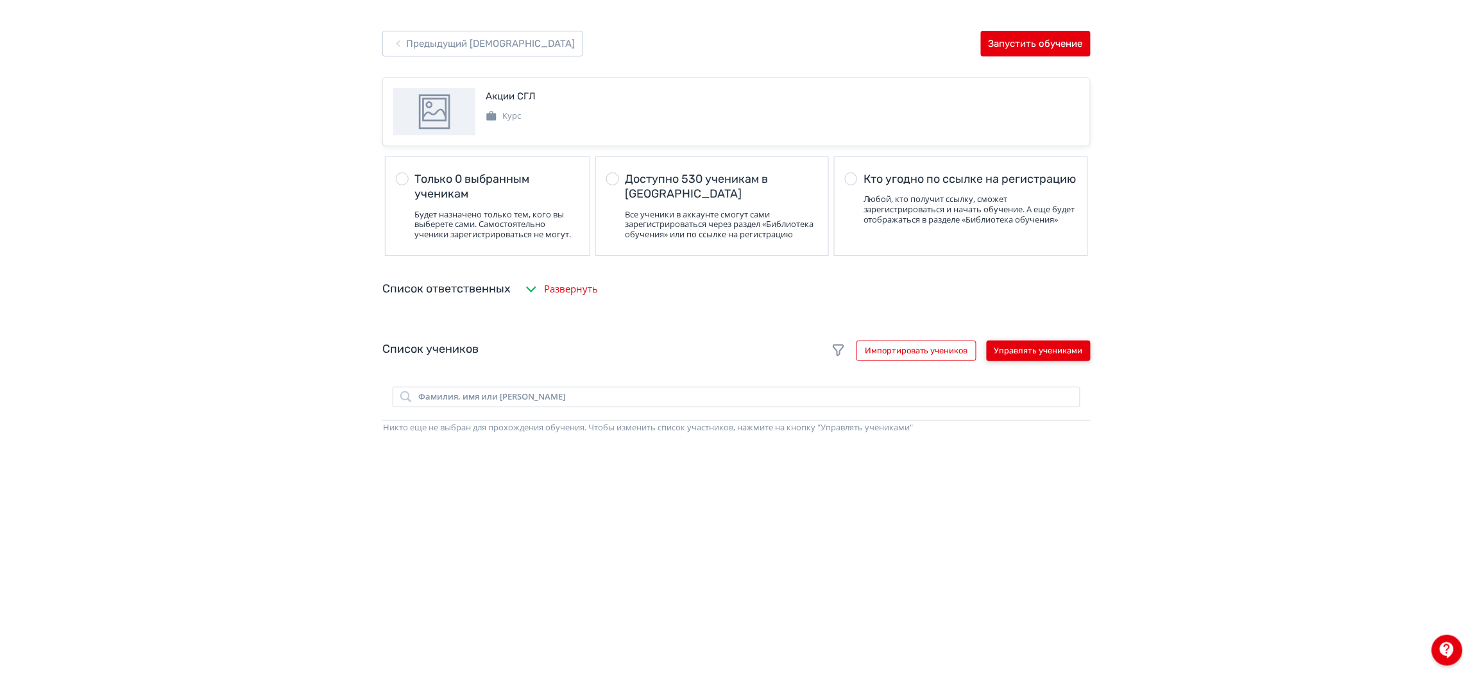
click at [1028, 357] on button "Управлять учениками" at bounding box center [1038, 351] width 104 height 21
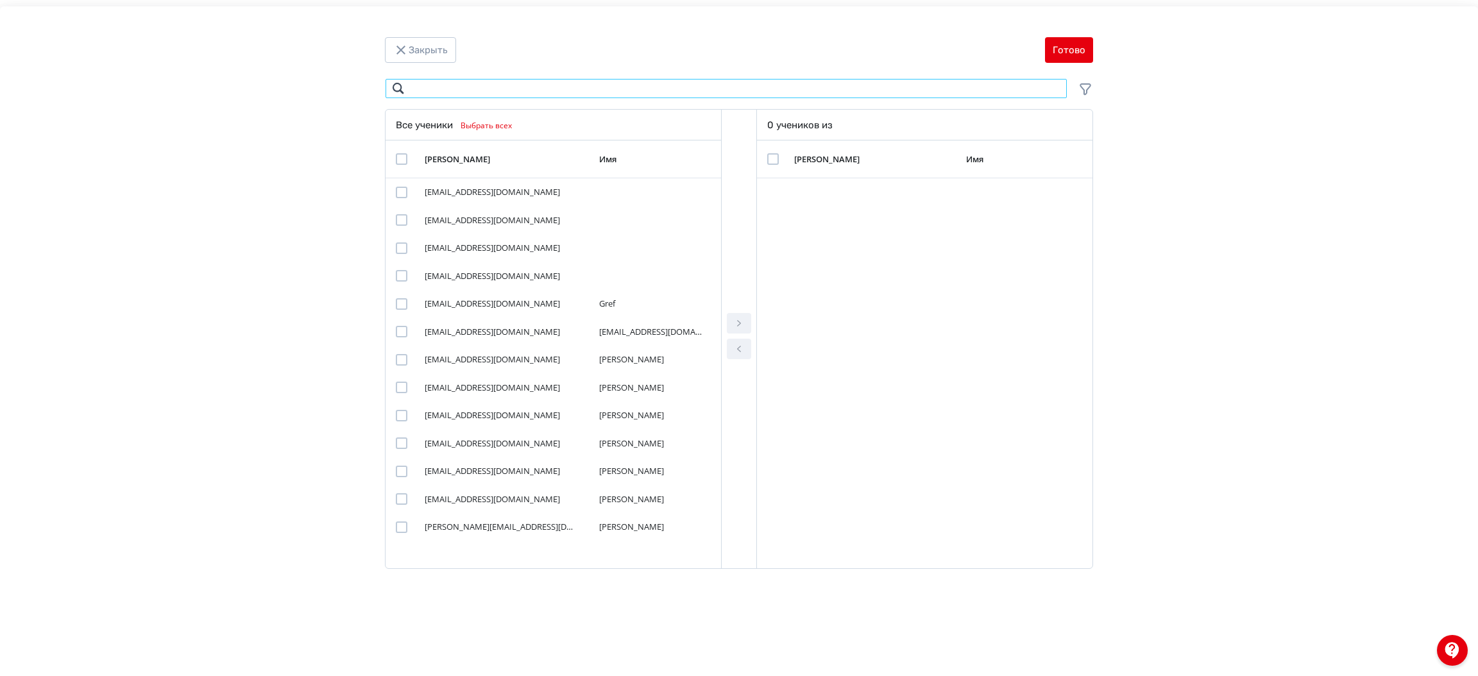
click at [548, 83] on input "Modal" at bounding box center [726, 88] width 682 height 21
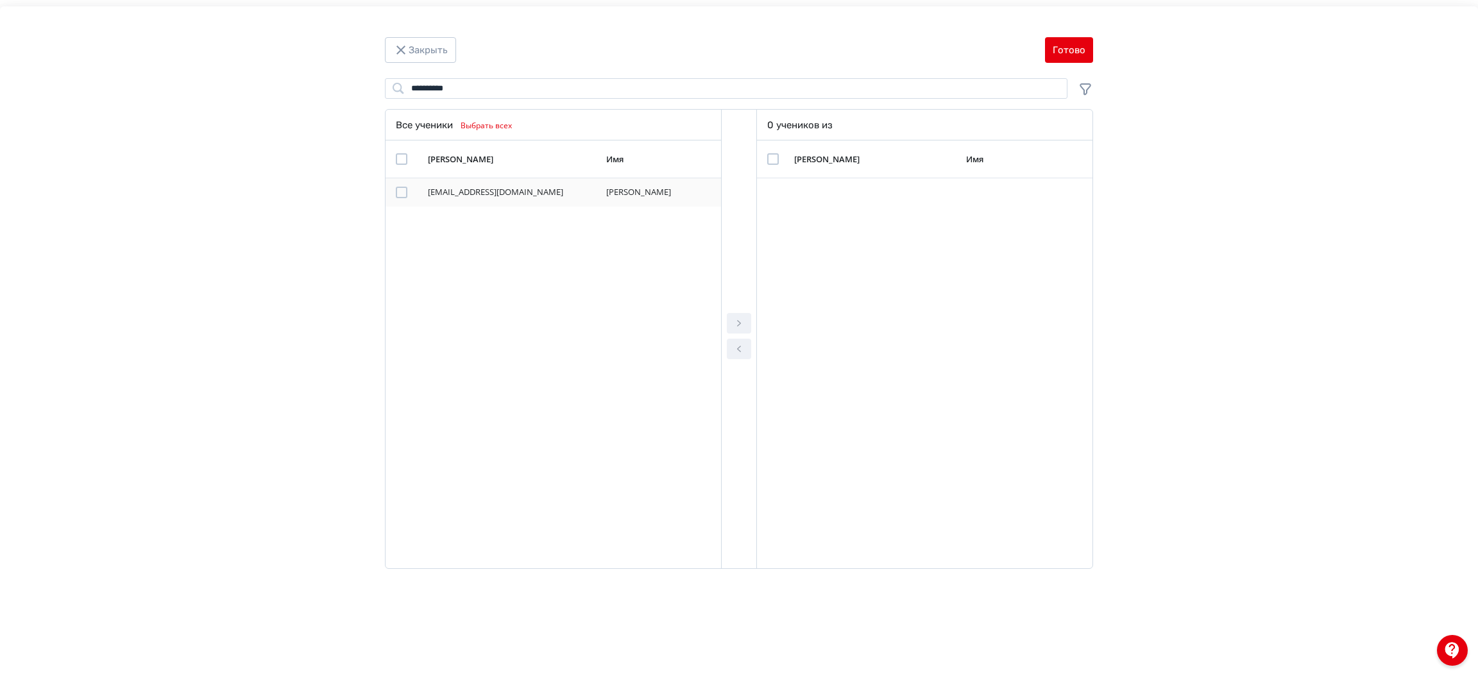
click at [398, 189] on div "Modal" at bounding box center [402, 193] width 12 height 12
drag, startPoint x: 740, startPoint y: 319, endPoint x: 741, endPoint y: 330, distance: 10.3
click at [741, 330] on icon "Modal" at bounding box center [738, 323] width 15 height 15
drag, startPoint x: 486, startPoint y: 95, endPoint x: 306, endPoint y: 90, distance: 179.7
click at [306, 90] on div "**********" at bounding box center [738, 327] width 1375 height 498
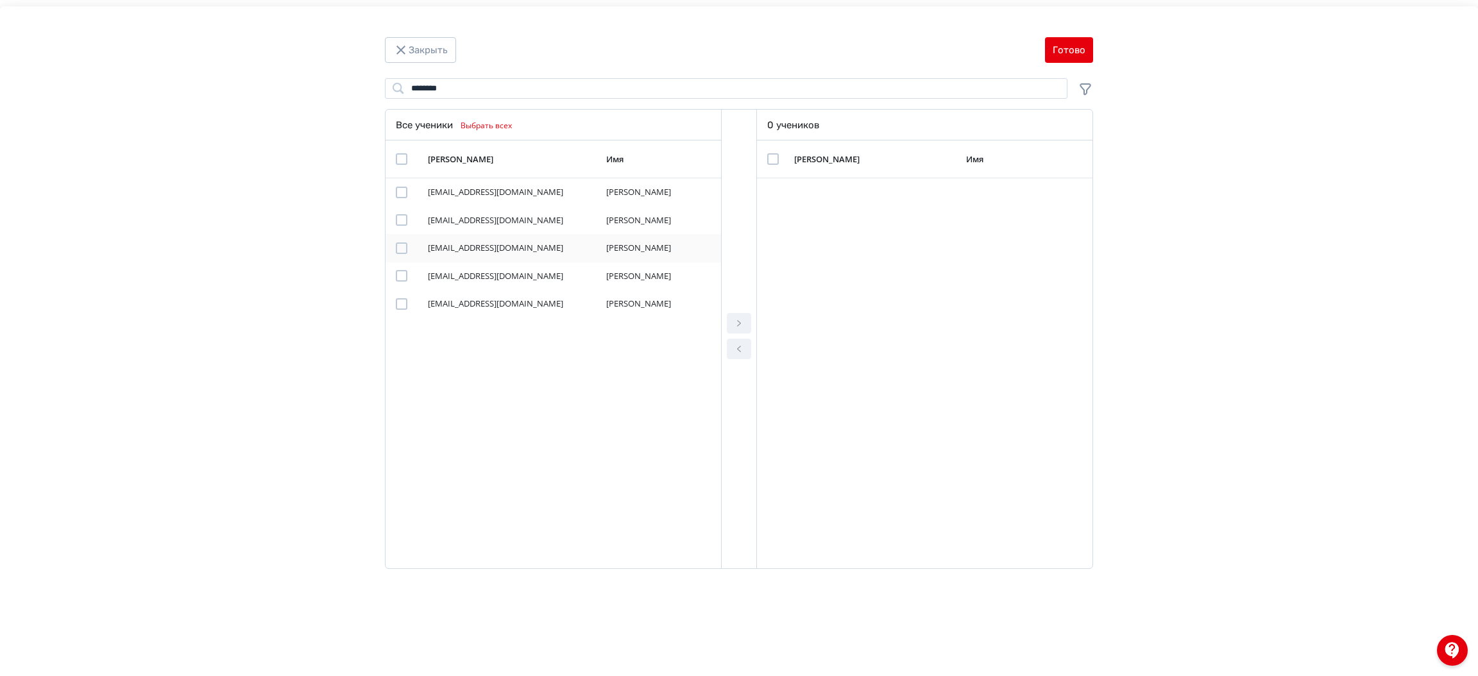
click at [402, 246] on div "Modal" at bounding box center [402, 248] width 12 height 12
click at [734, 323] on icon "Modal" at bounding box center [738, 323] width 15 height 15
drag, startPoint x: 472, startPoint y: 85, endPoint x: 345, endPoint y: 82, distance: 127.0
click at [345, 82] on div "******** Поиск Все ученики Выбрать всех [PERSON_NAME] Имя [EMAIL_ADDRESS][DOMAI…" at bounding box center [738, 327] width 1375 height 498
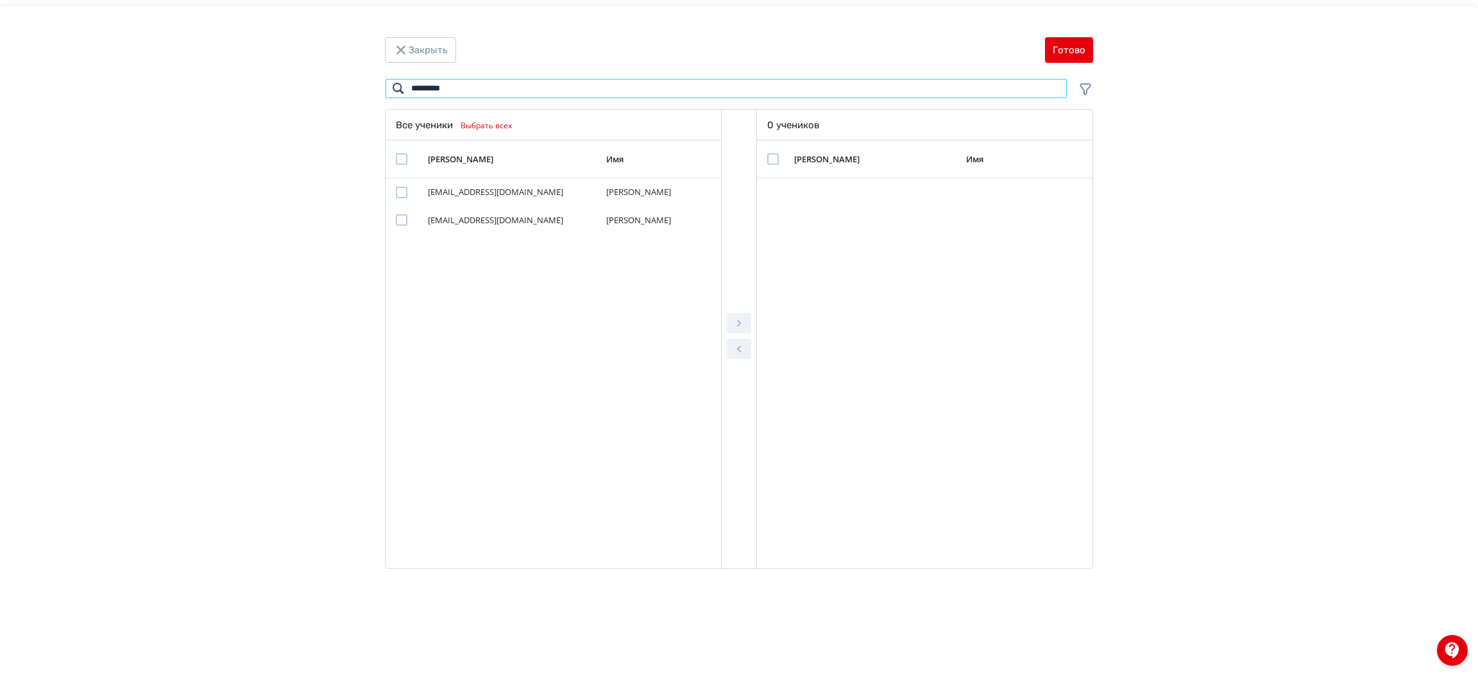
type input "********"
click at [1084, 44] on button "Готово" at bounding box center [1069, 50] width 48 height 26
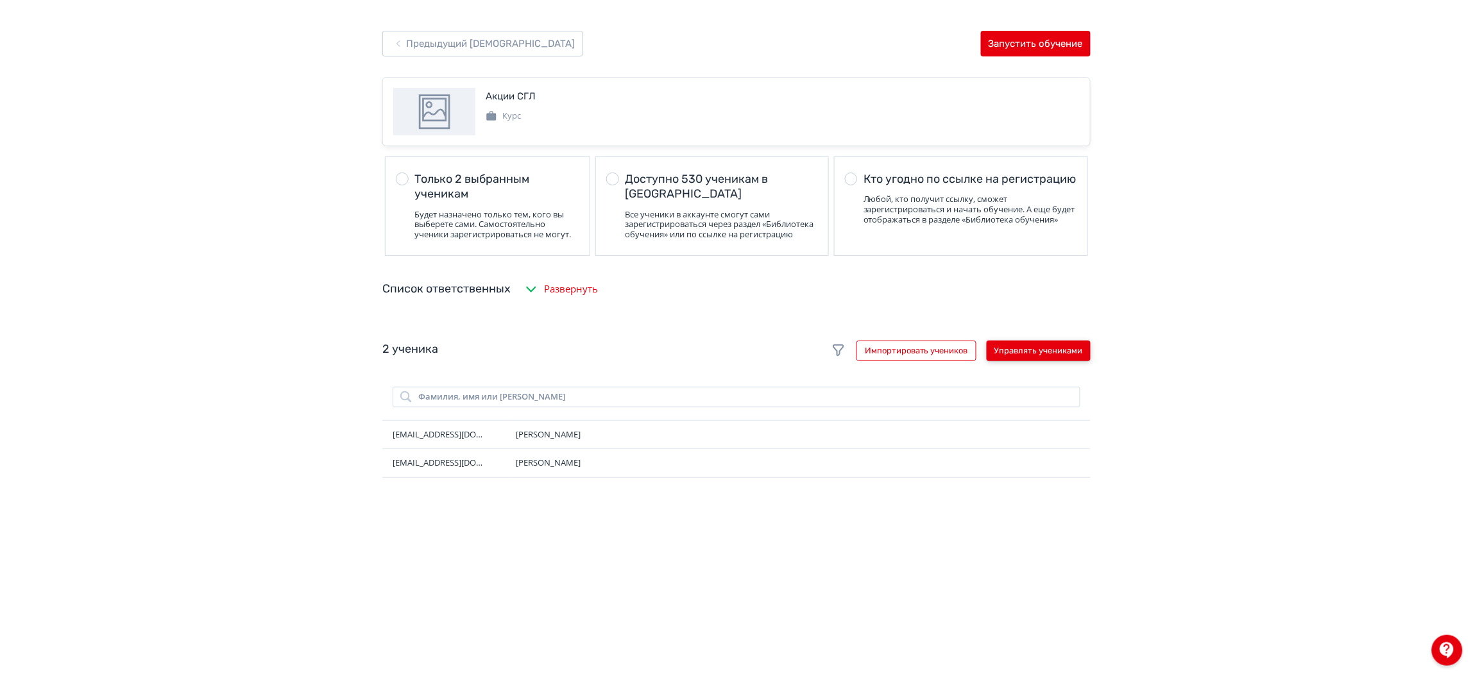
click at [1026, 355] on button "Управлять учениками" at bounding box center [1038, 351] width 104 height 21
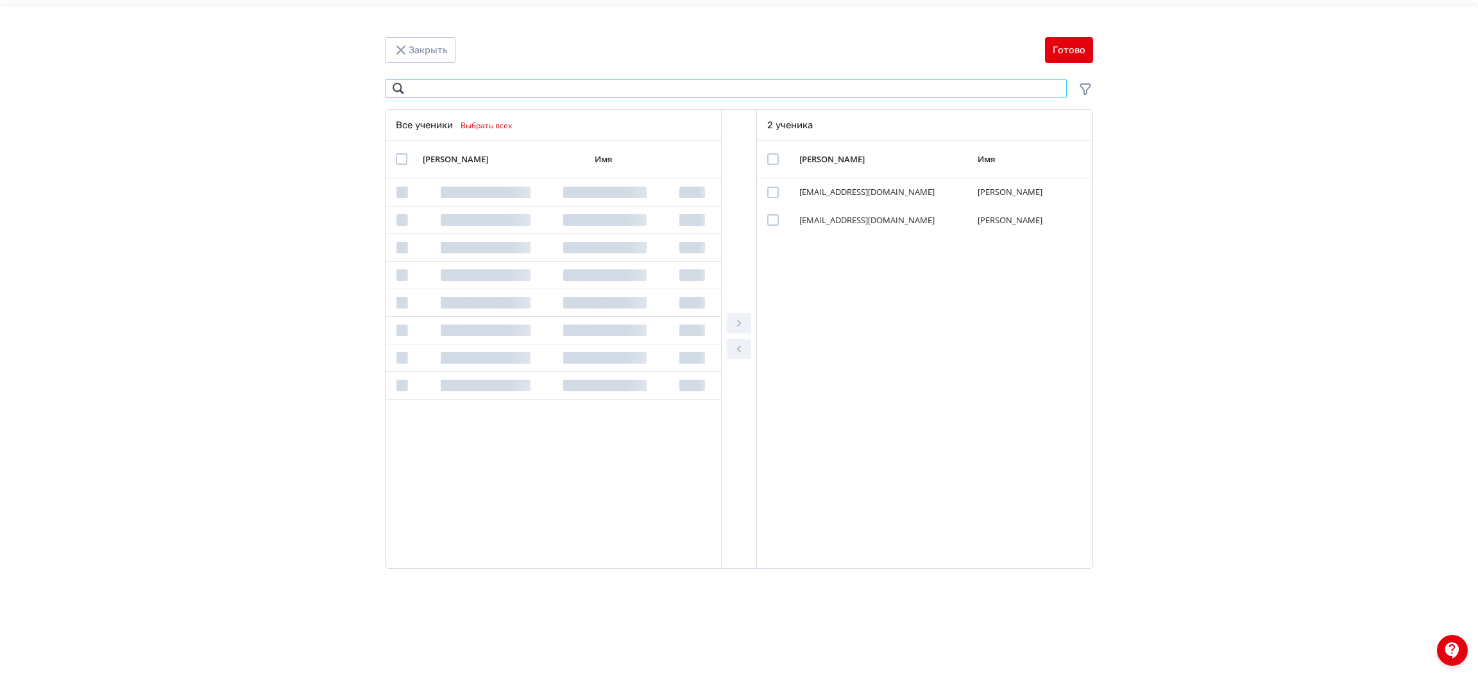
click at [599, 97] on input "Modal" at bounding box center [726, 88] width 682 height 21
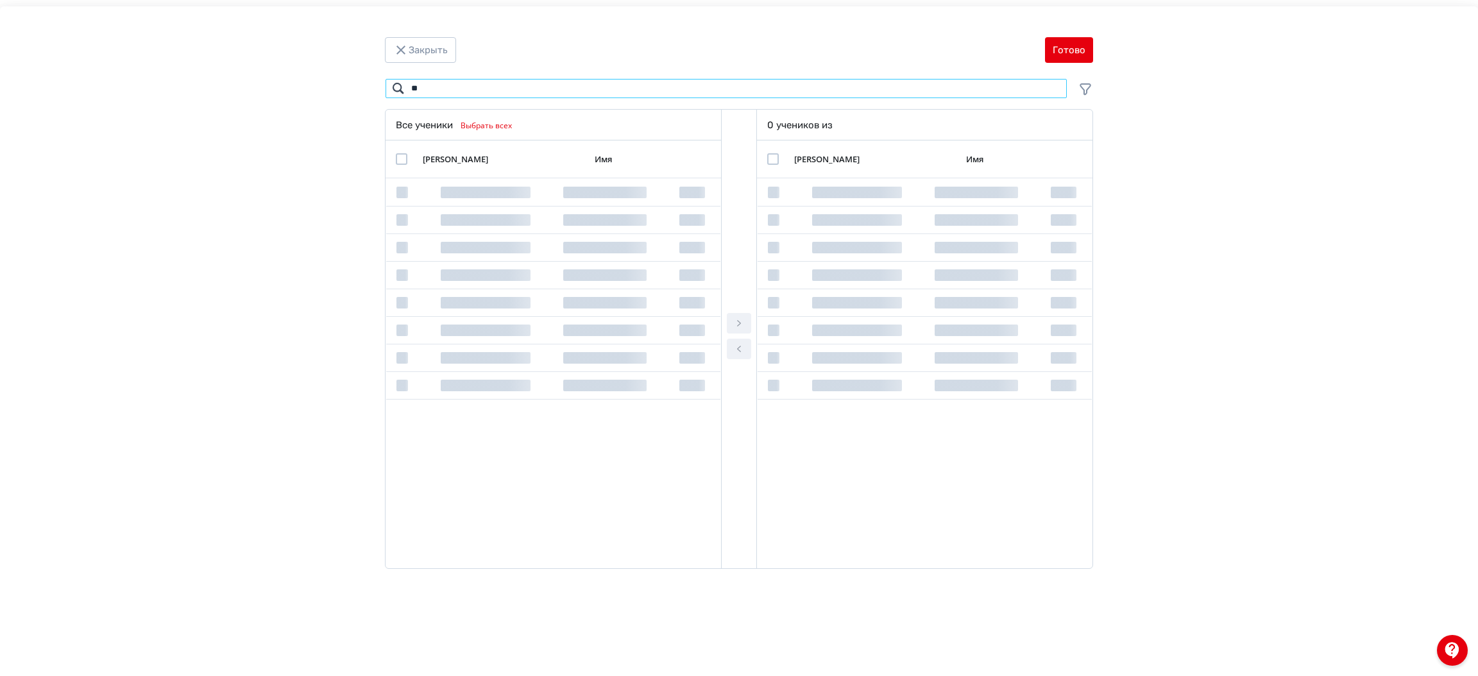
type input "*"
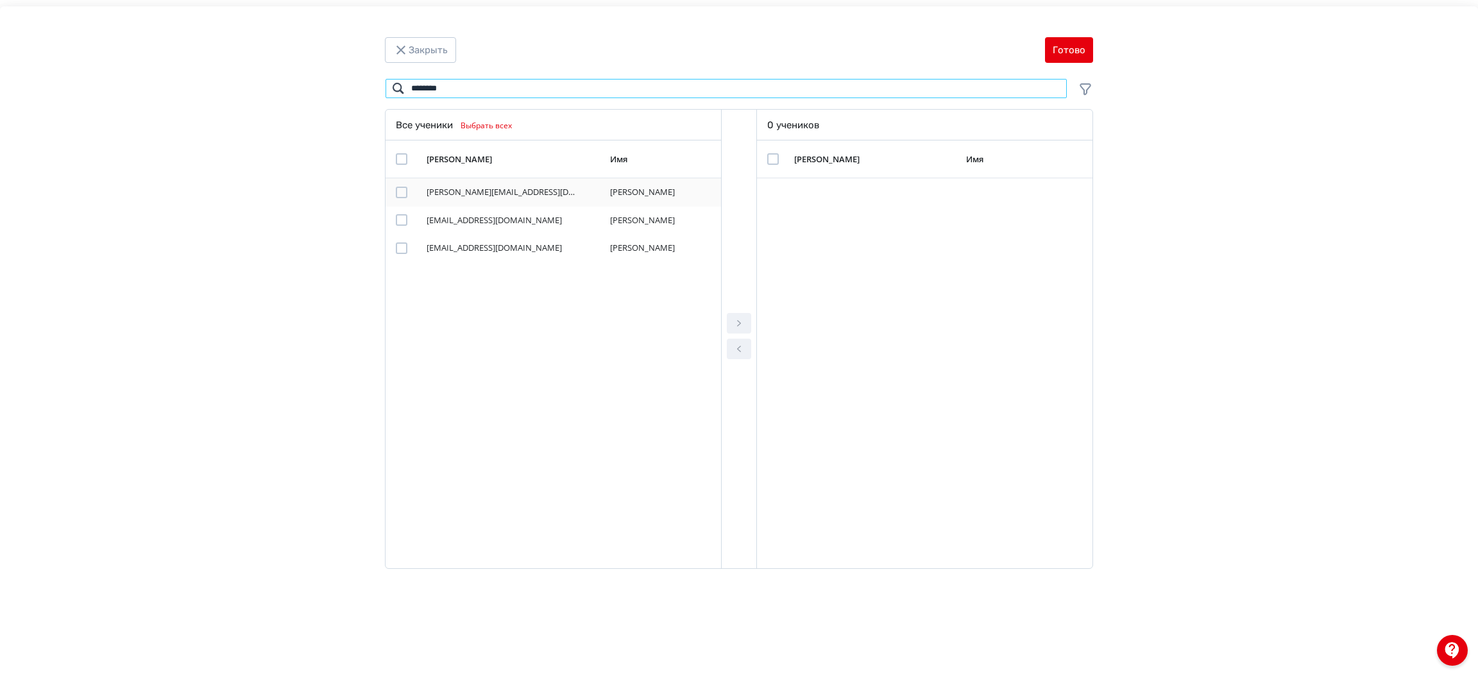
type input "********"
click at [396, 189] on div "Modal" at bounding box center [402, 193] width 12 height 12
click at [747, 326] on button "Modal" at bounding box center [739, 323] width 24 height 21
click at [1078, 50] on button "Готово" at bounding box center [1069, 50] width 48 height 26
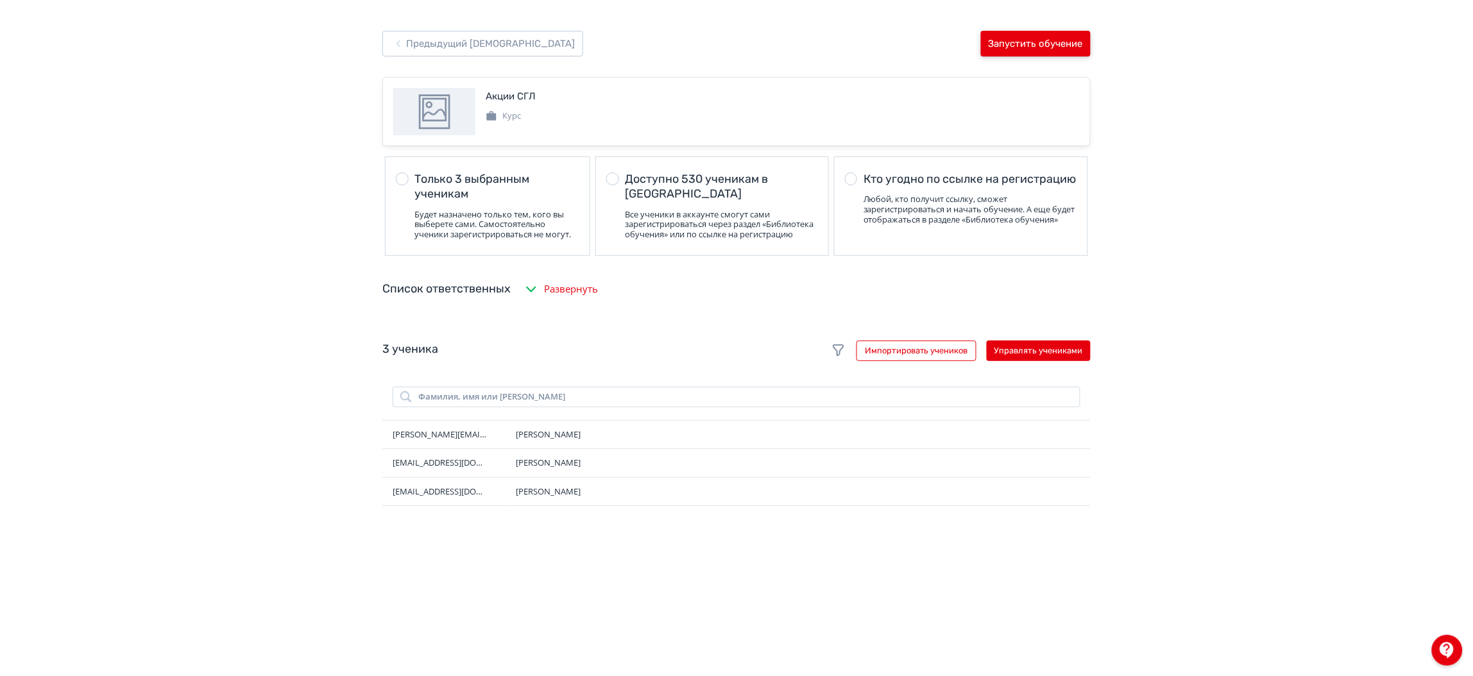
click at [1034, 42] on button "Запустить обучение" at bounding box center [1036, 44] width 110 height 26
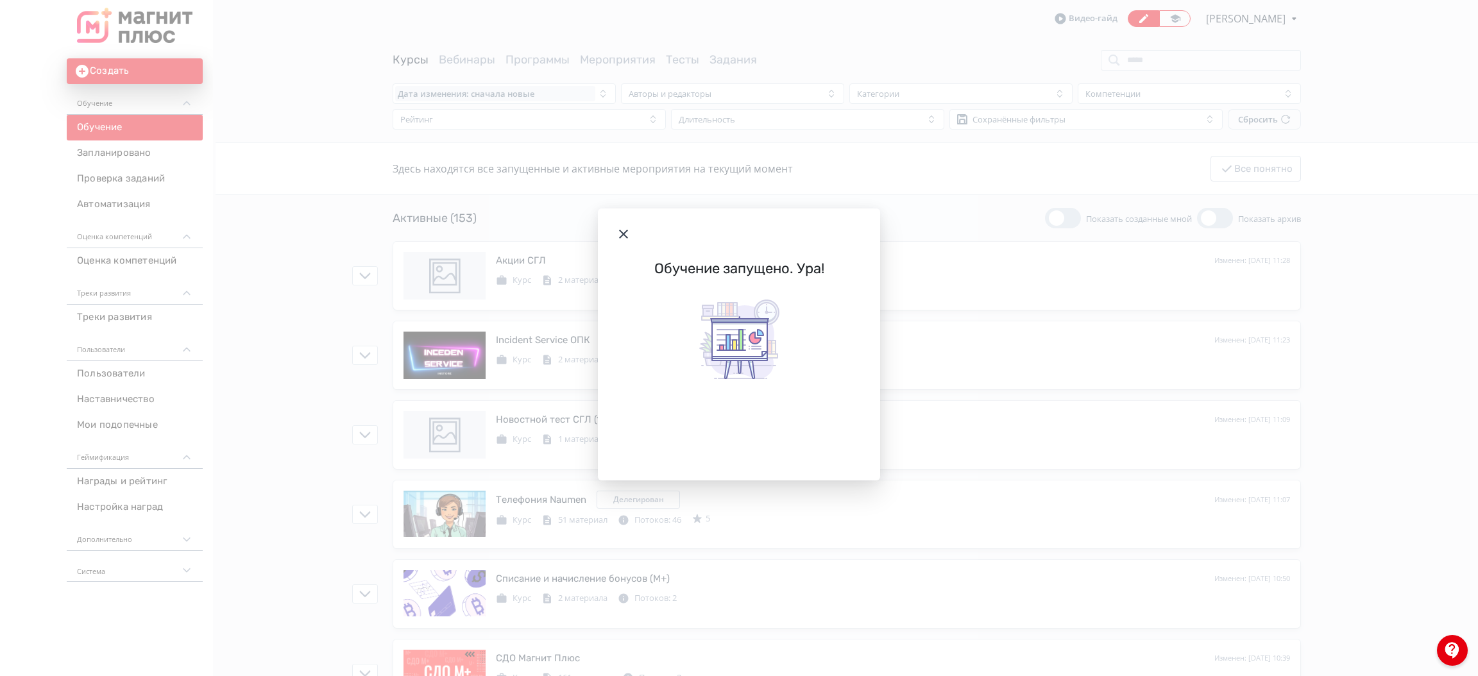
click at [616, 229] on icon "Modal" at bounding box center [623, 233] width 15 height 15
